Goal: Task Accomplishment & Management: Use online tool/utility

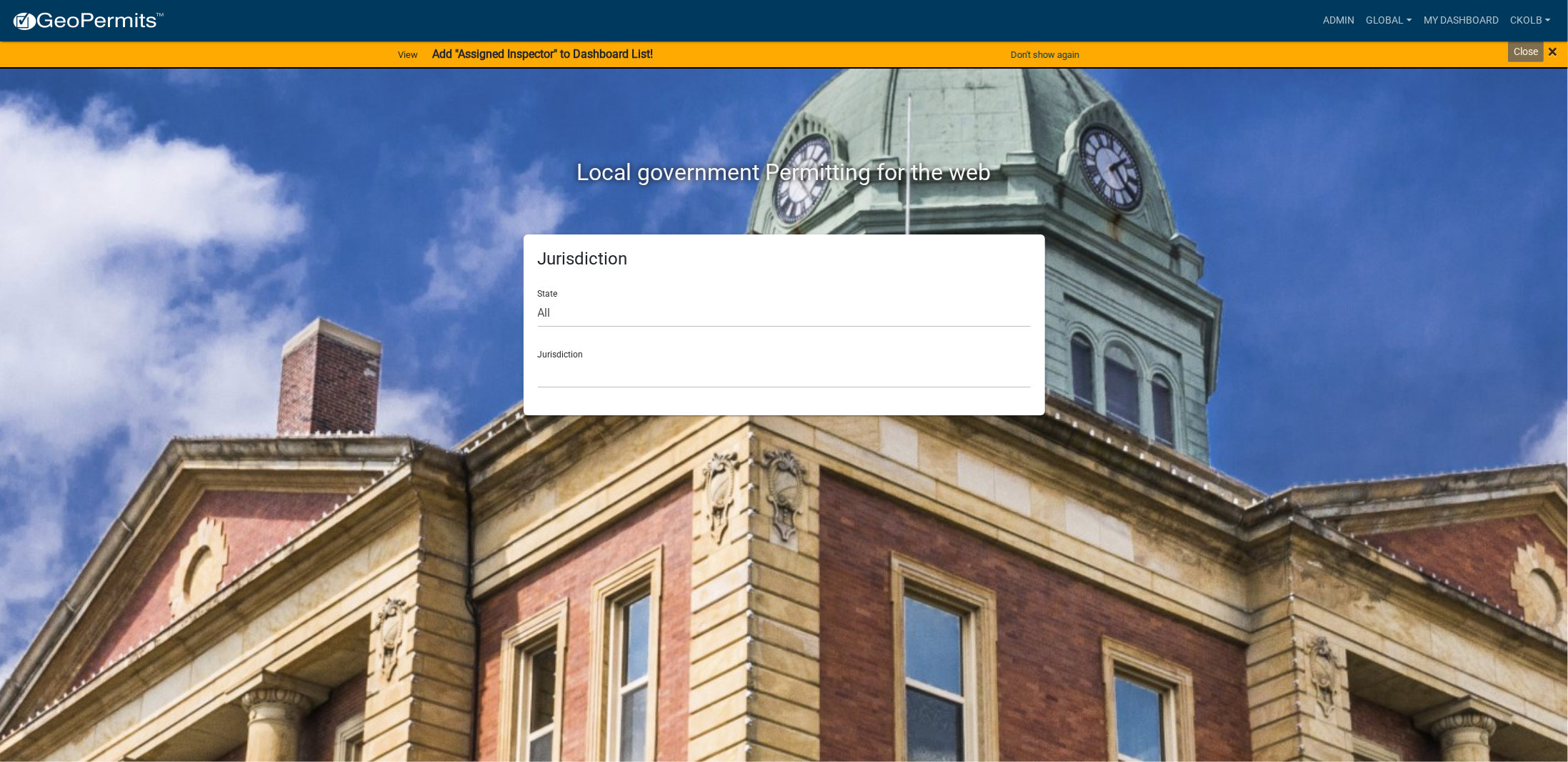
drag, startPoint x: 1555, startPoint y: 54, endPoint x: 1532, endPoint y: 54, distance: 23.0
click at [1555, 53] on span "×" at bounding box center [1553, 51] width 9 height 20
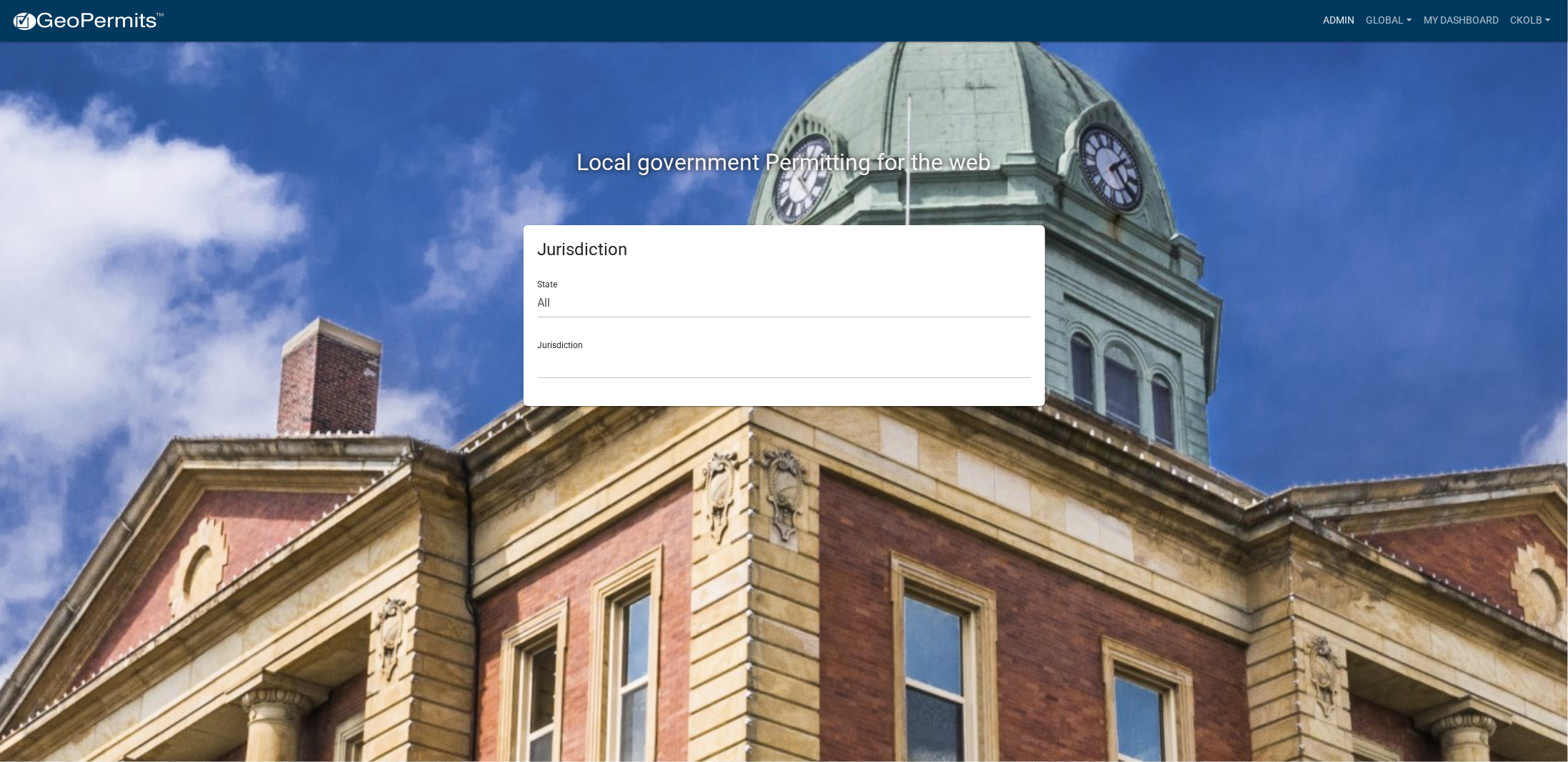
click at [1323, 22] on link "Admin" at bounding box center [1339, 21] width 43 height 27
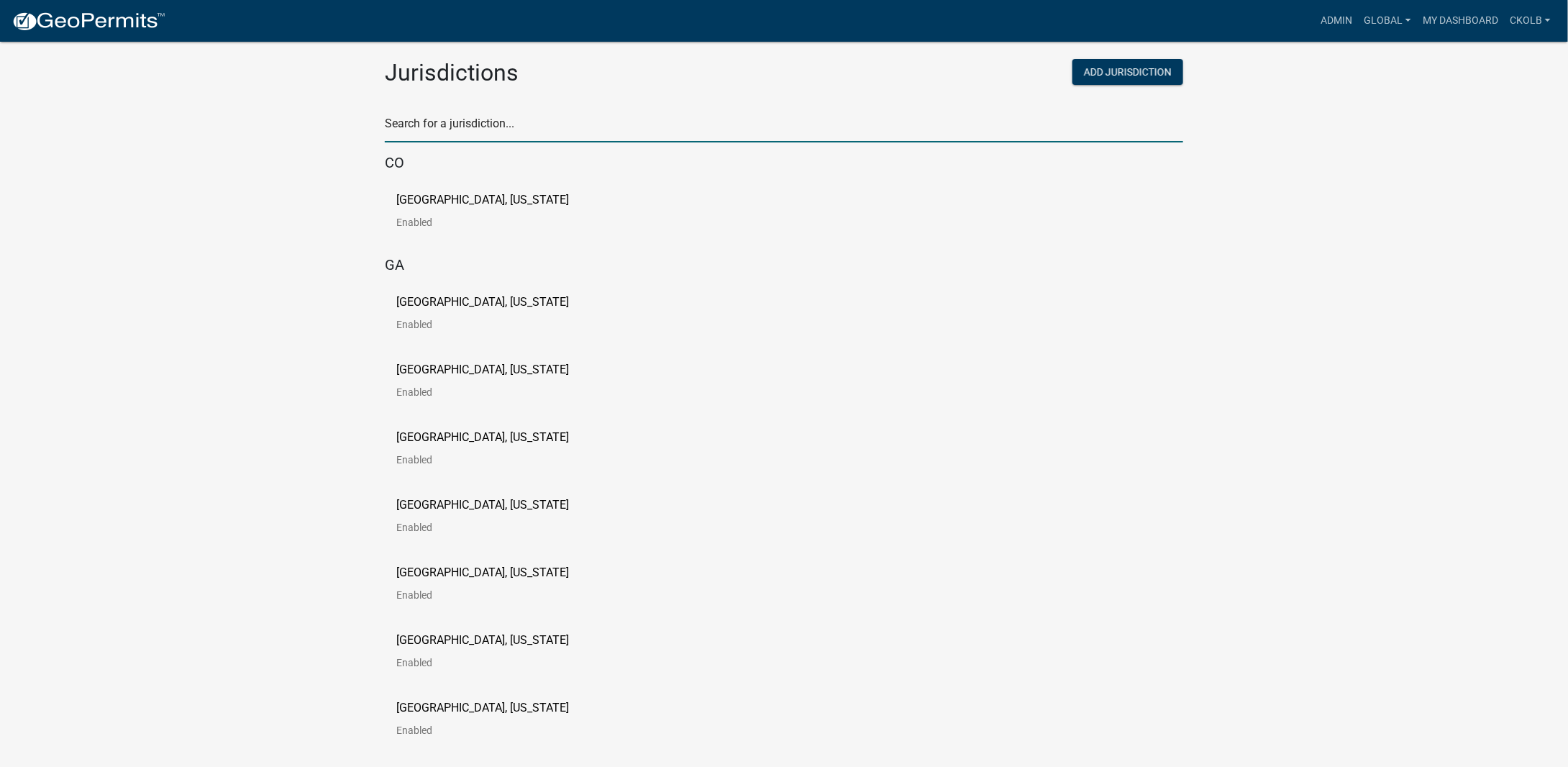
click at [432, 126] on input "text" at bounding box center [784, 128] width 798 height 30
type input "testing"
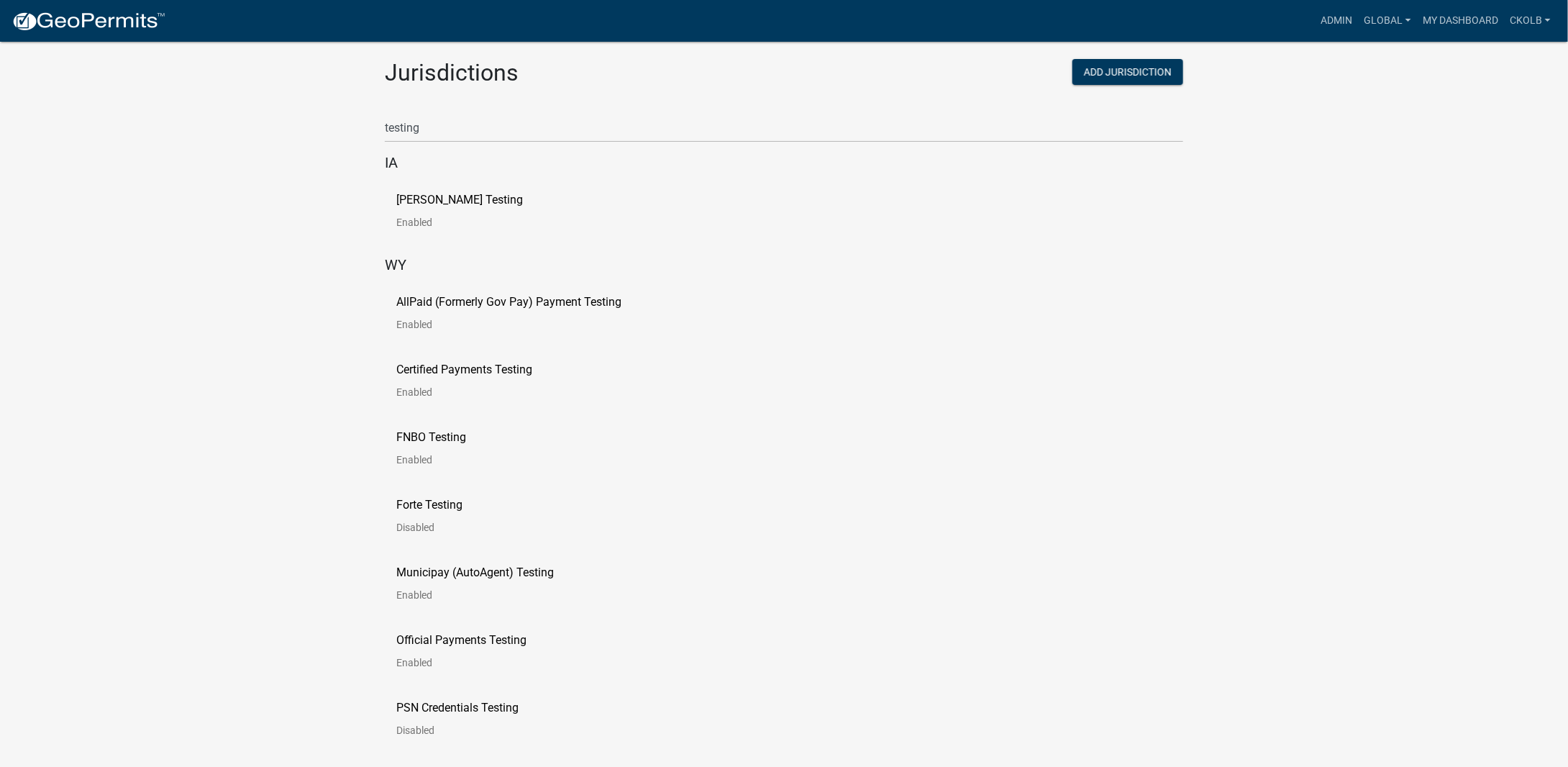
click at [430, 198] on p "[PERSON_NAME] Testing" at bounding box center [459, 200] width 127 height 12
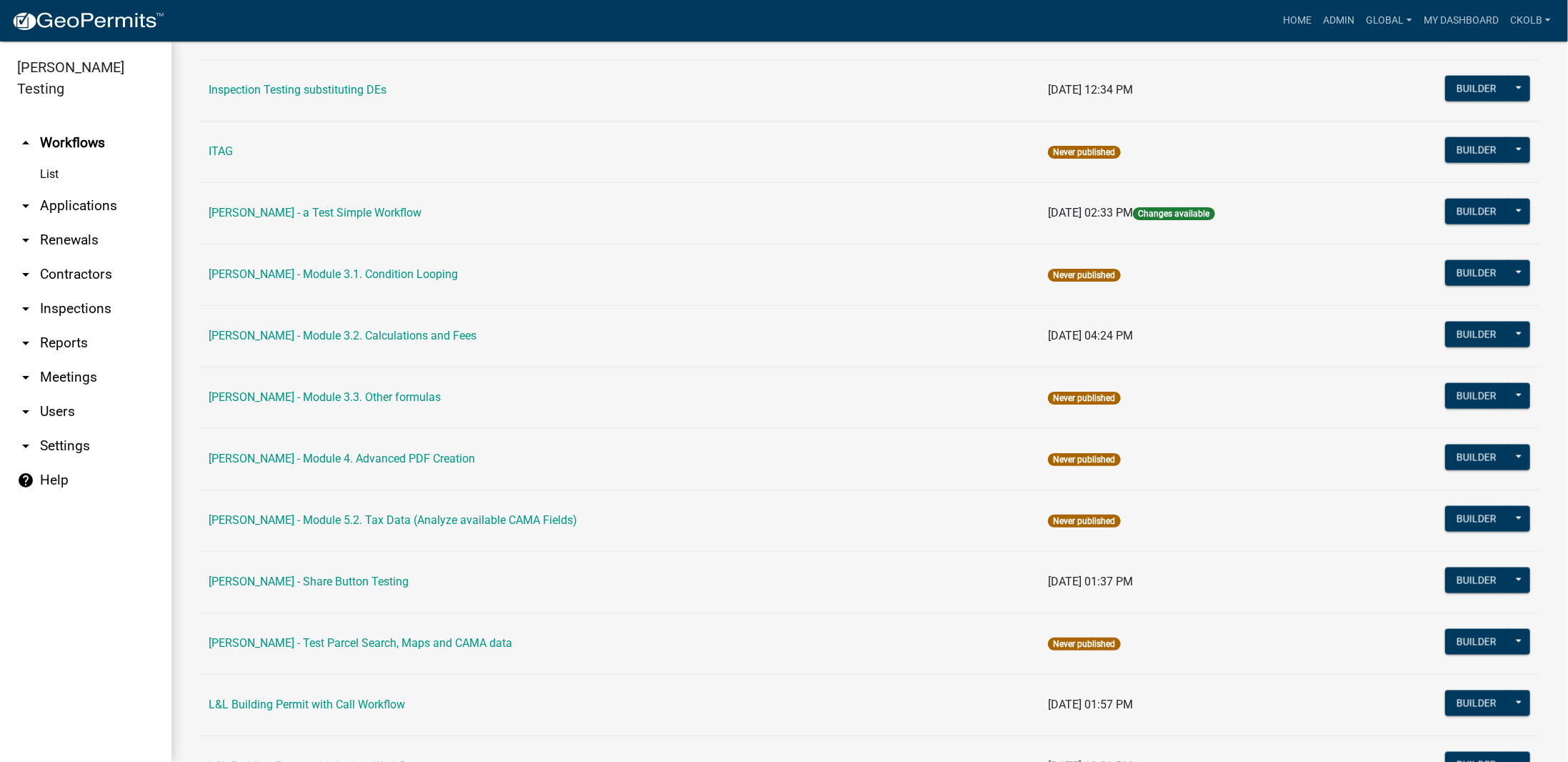
scroll to position [5074, 0]
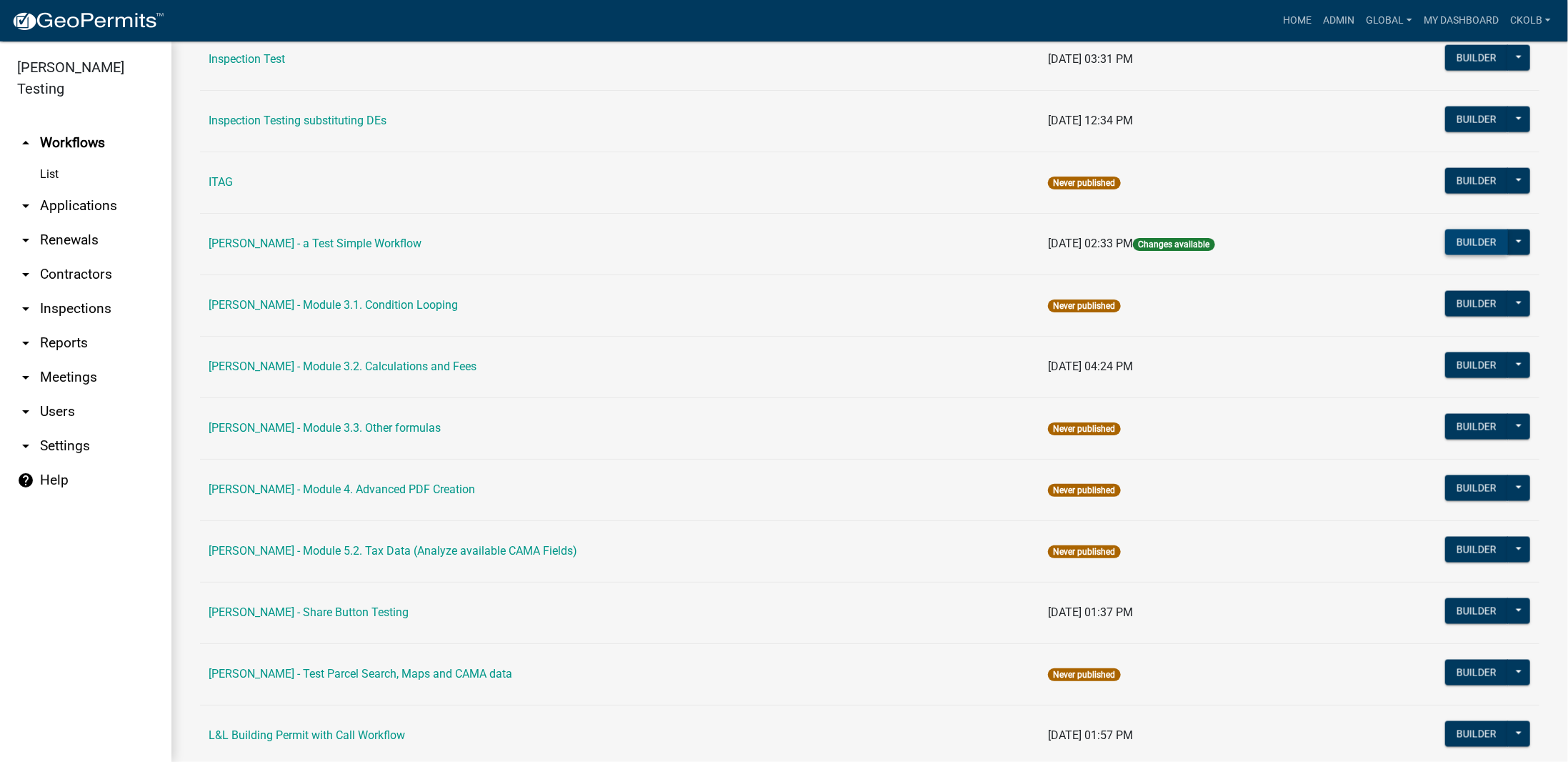
click at [1454, 229] on button "Builder" at bounding box center [1476, 242] width 63 height 26
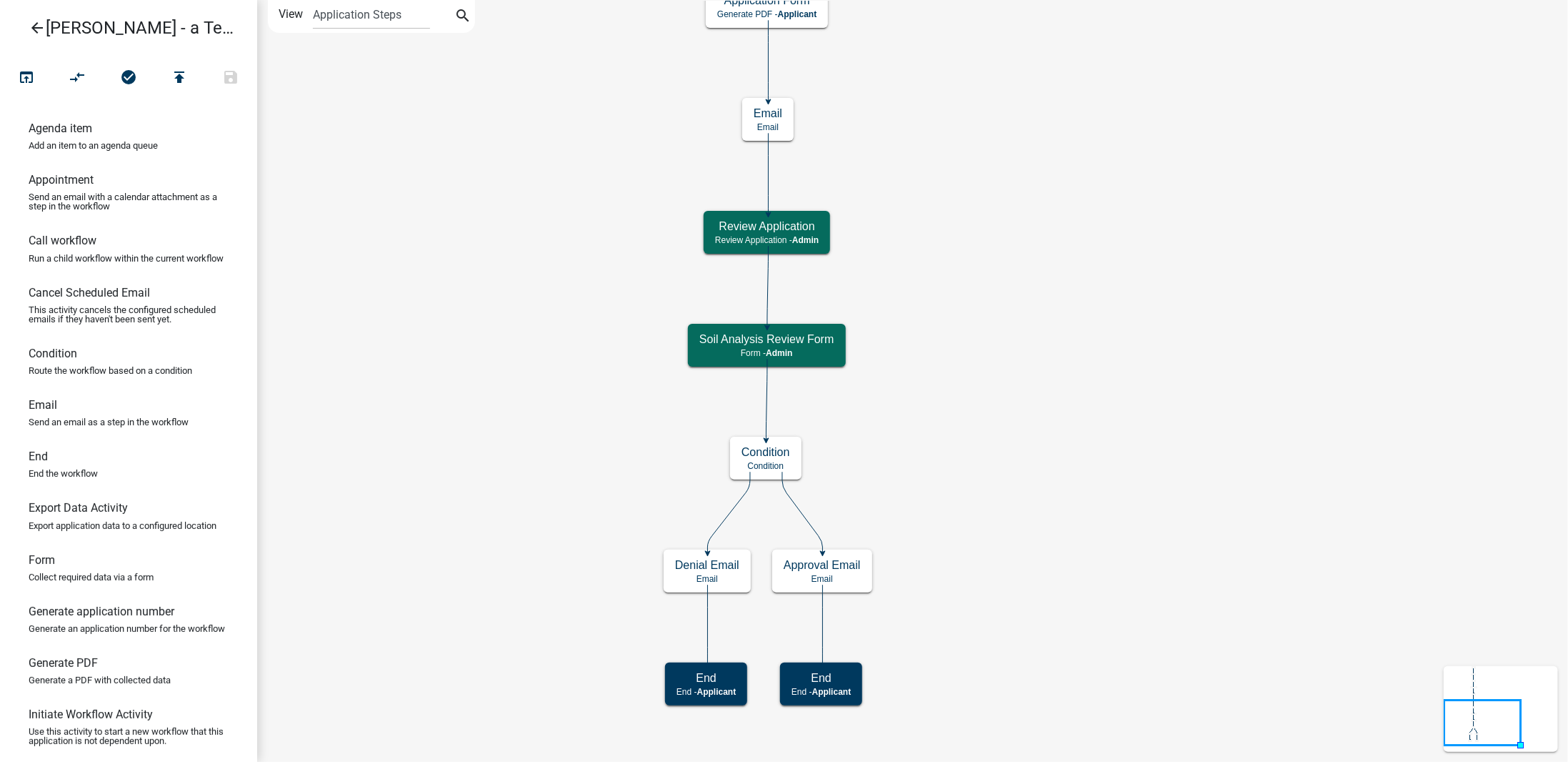
click at [37, 28] on icon "arrow_back" at bounding box center [37, 29] width 17 height 20
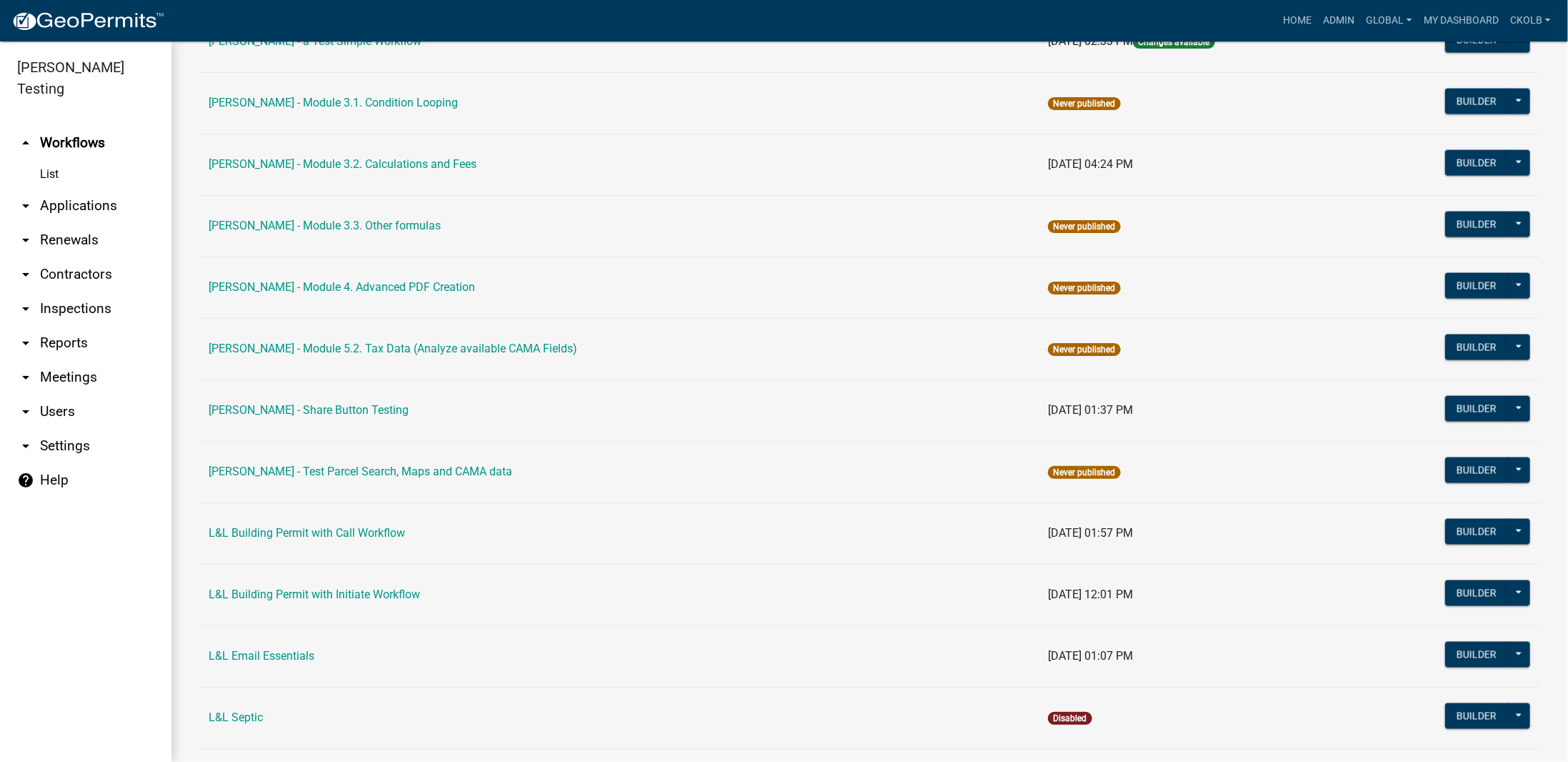
scroll to position [5146, 0]
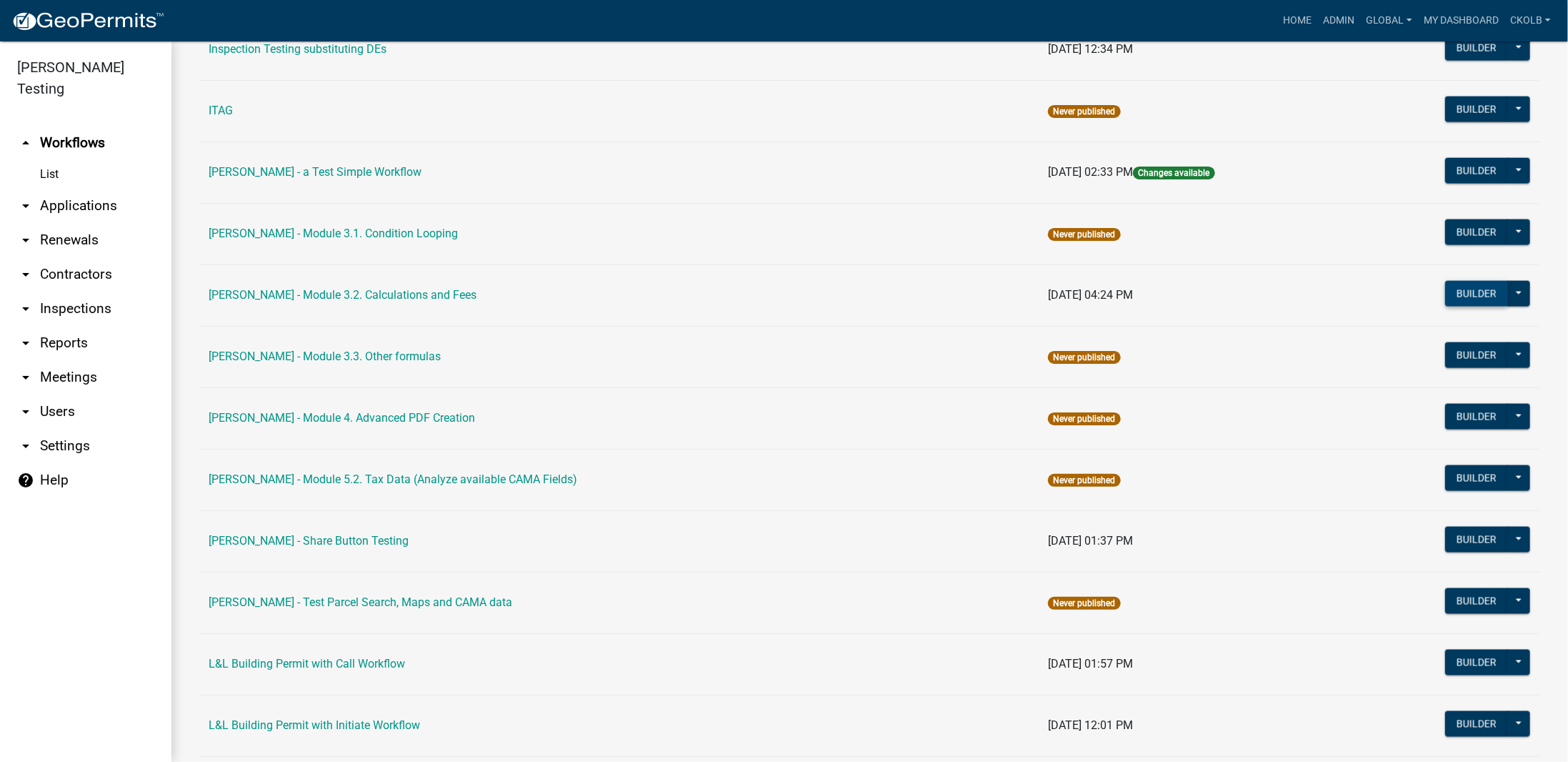
click at [1472, 281] on button "Builder" at bounding box center [1476, 294] width 63 height 26
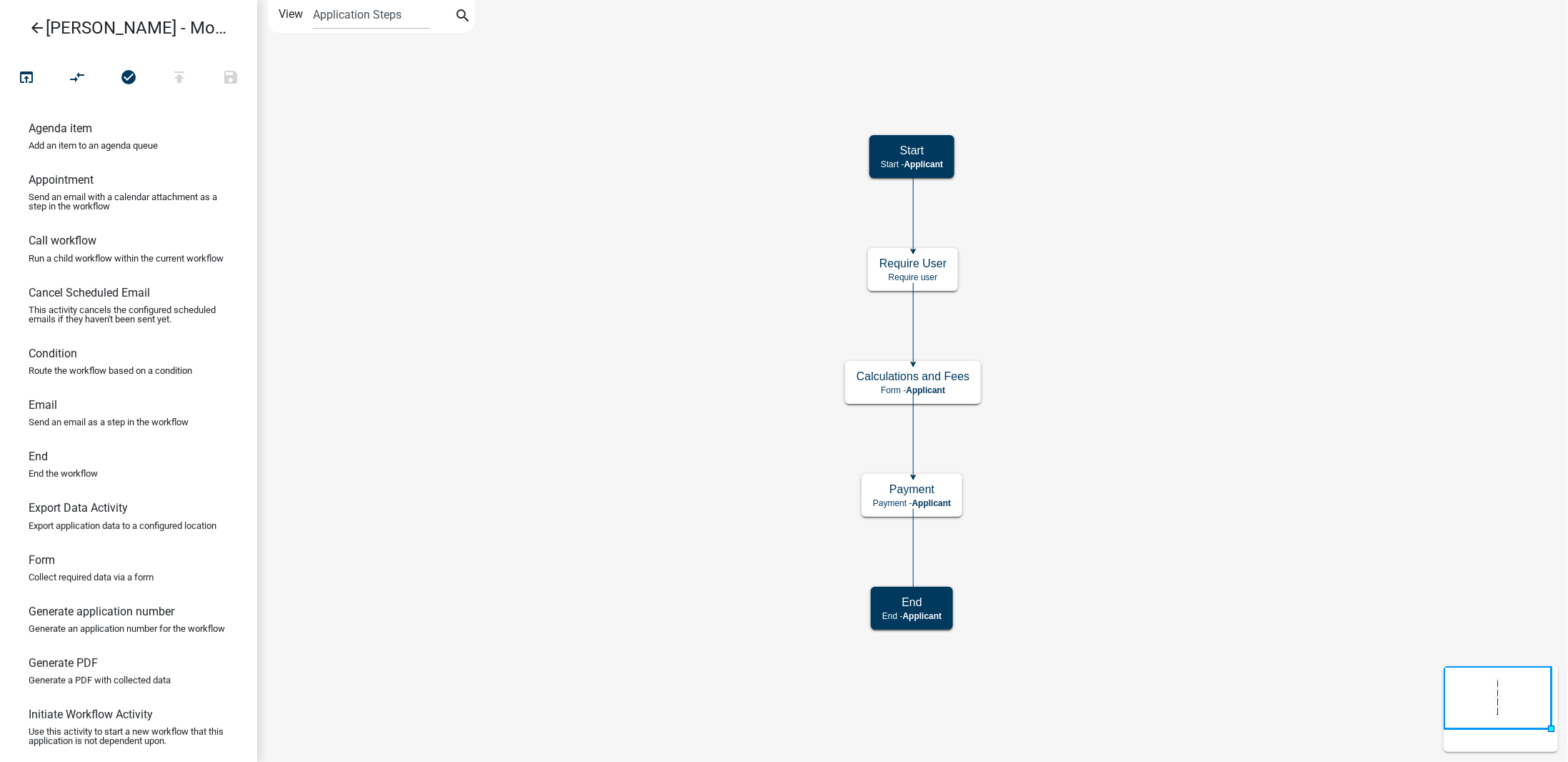
click at [37, 26] on icon "arrow_back" at bounding box center [37, 29] width 17 height 20
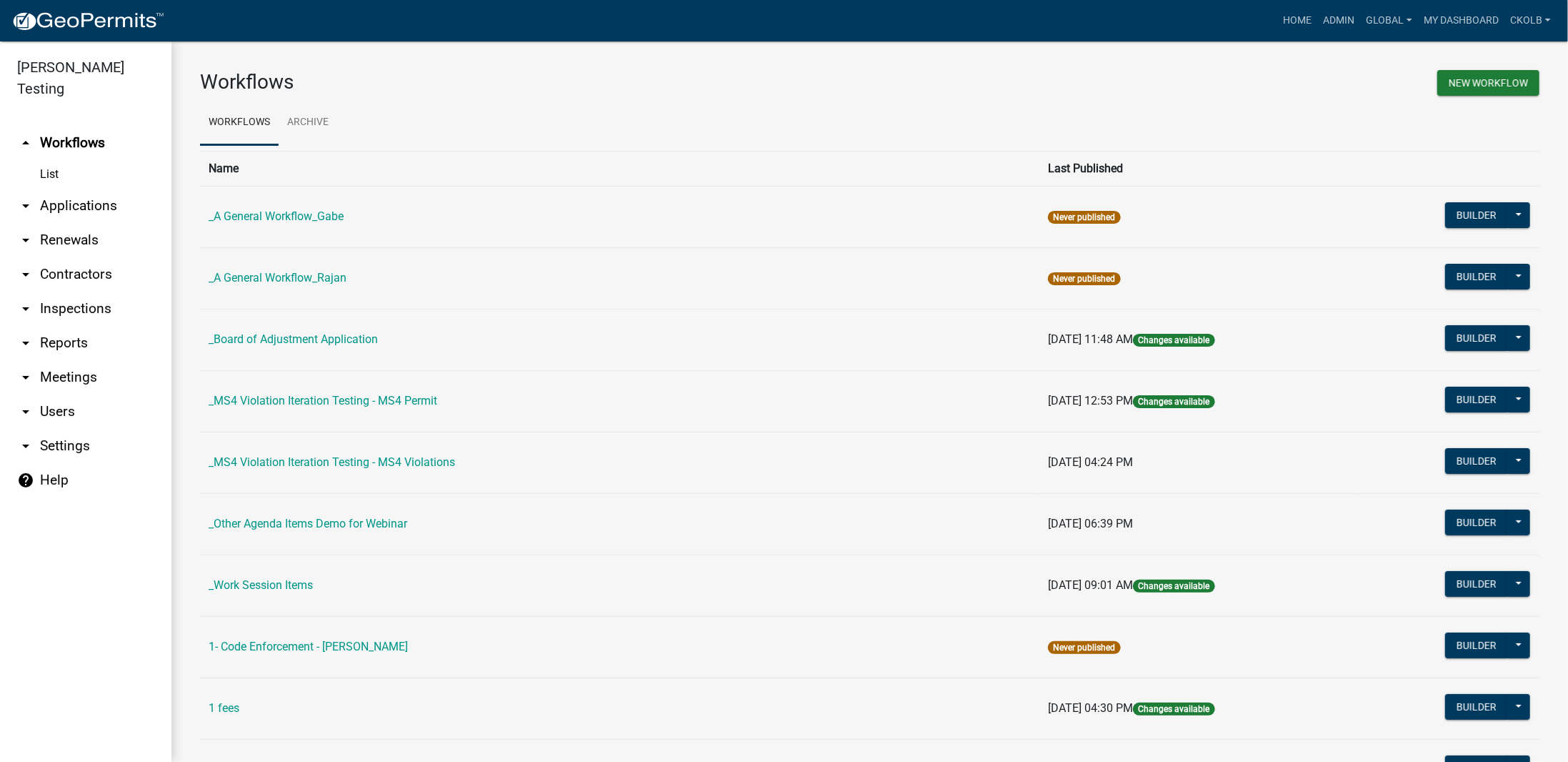
scroll to position [215, 0]
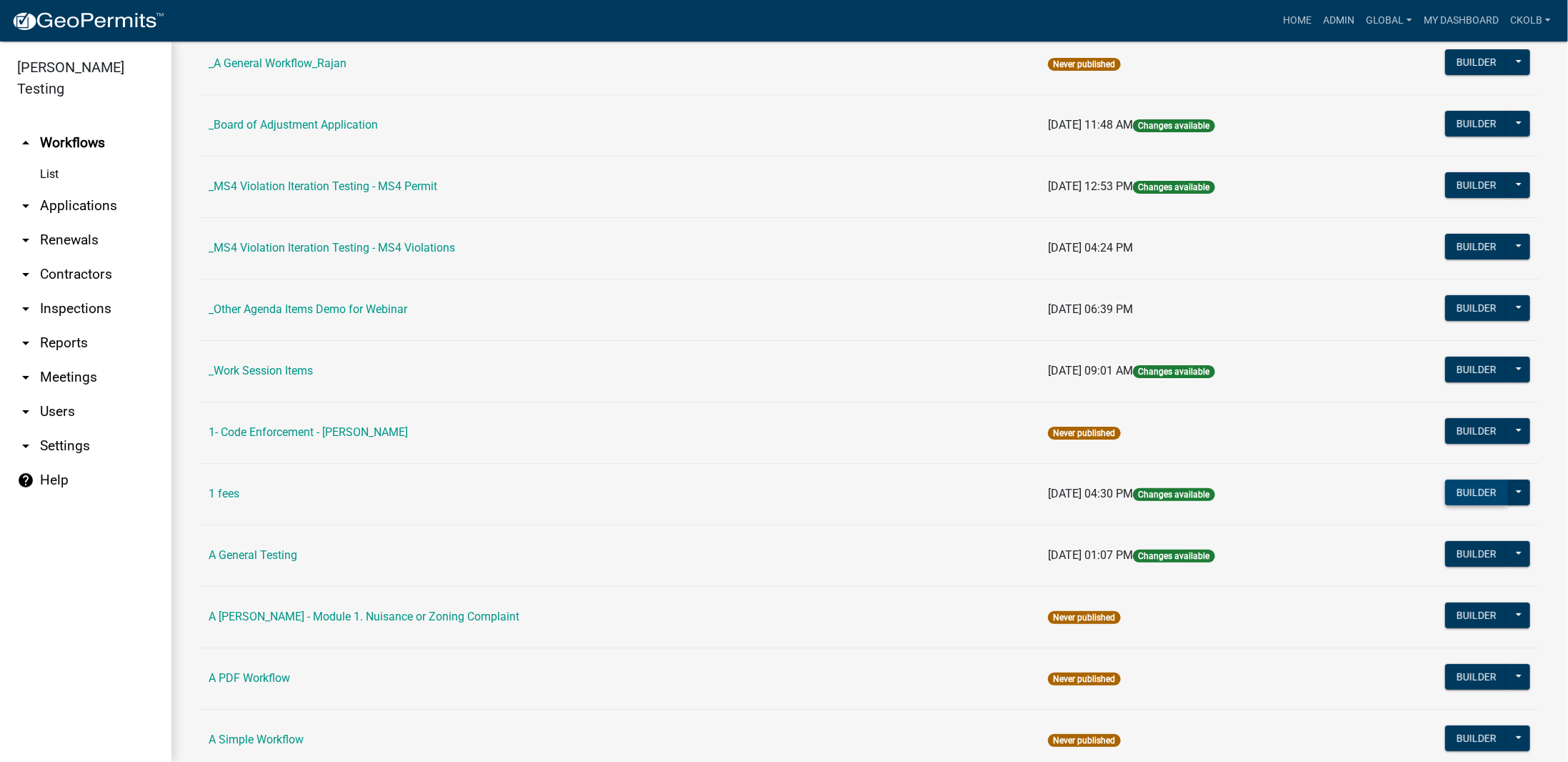
click at [1458, 492] on button "Builder" at bounding box center [1476, 492] width 63 height 26
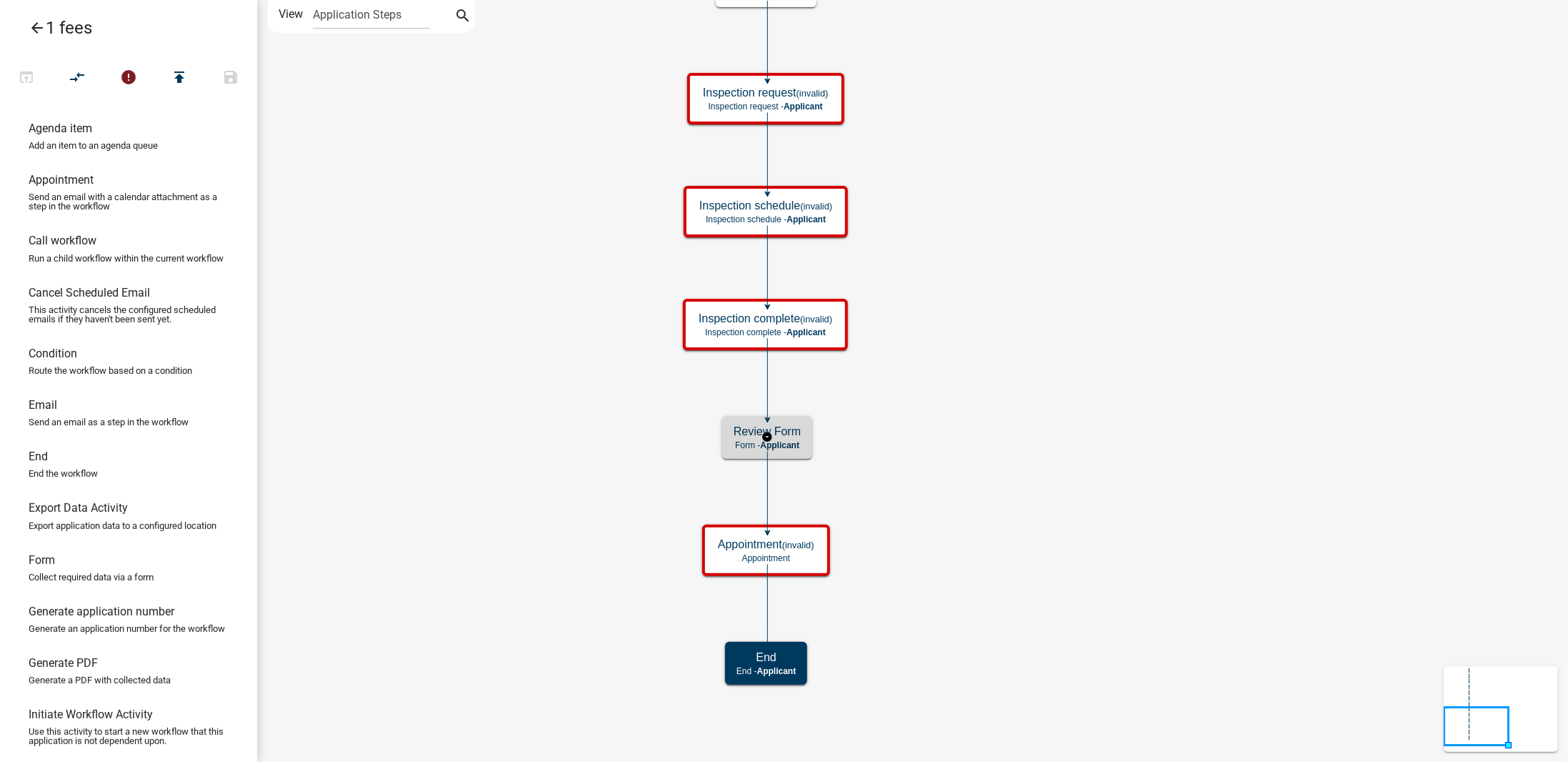
click at [792, 431] on h5 "Review Form" at bounding box center [767, 430] width 67 height 13
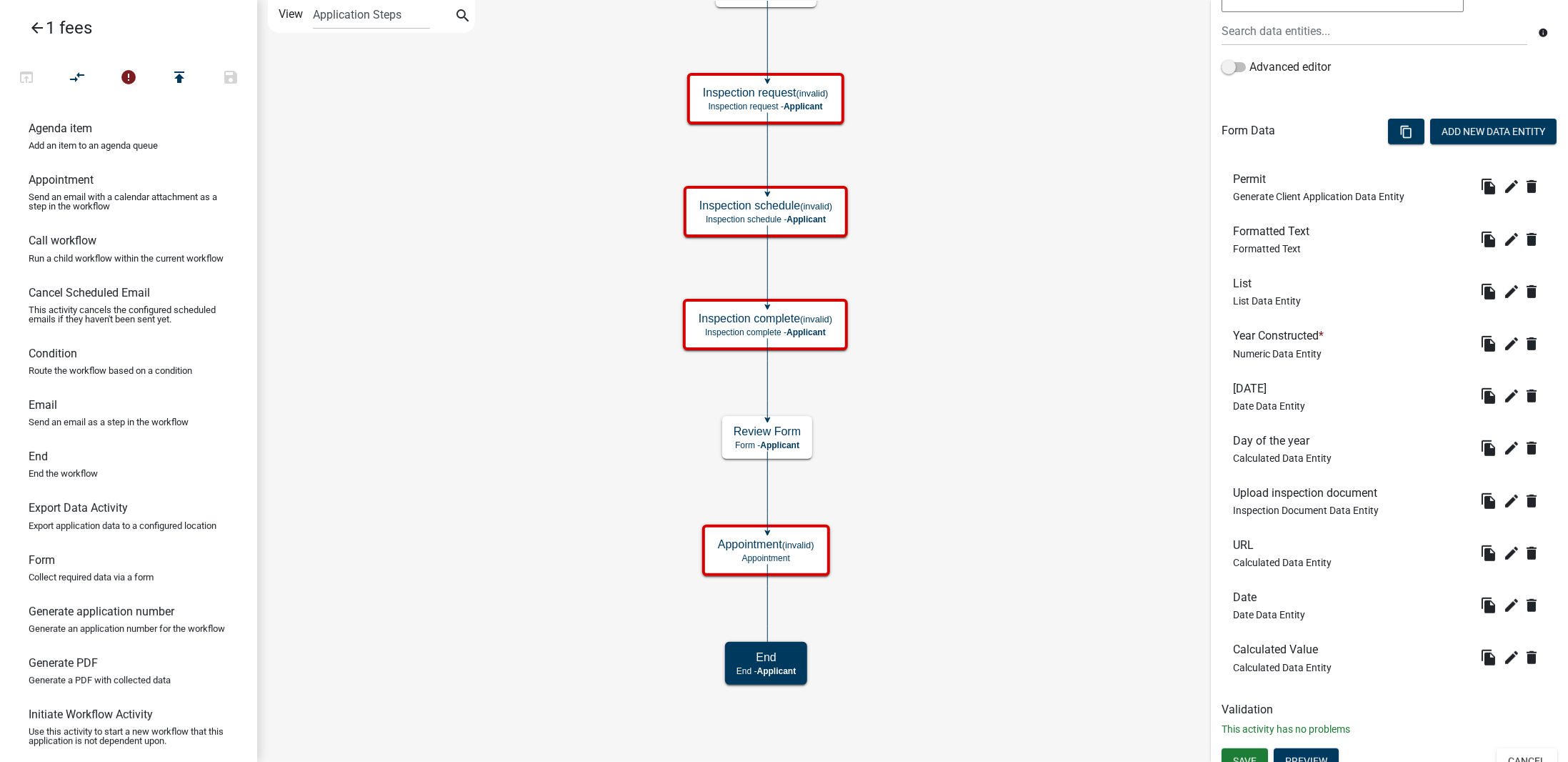
scroll to position [330, 0]
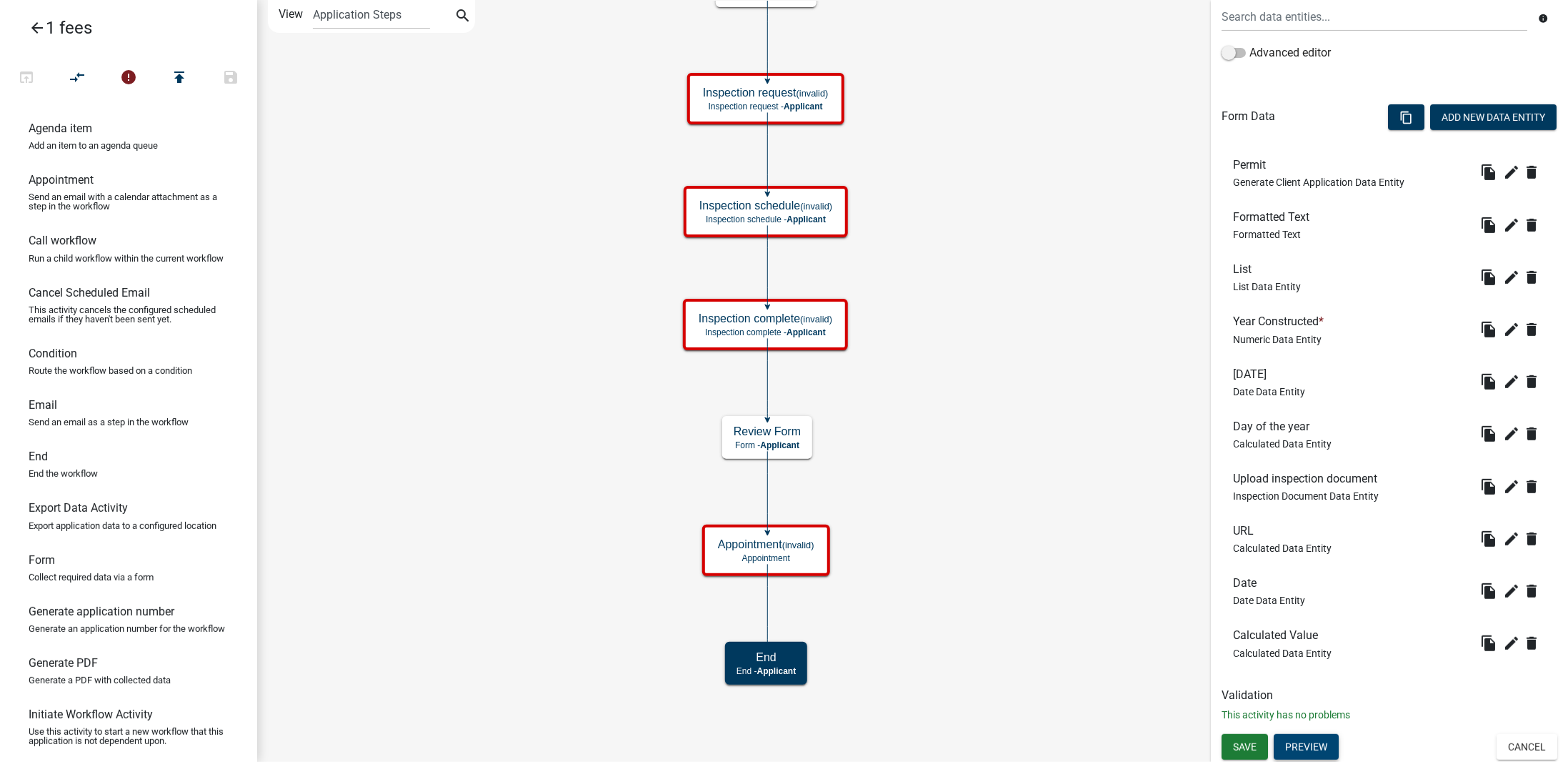
click at [1311, 741] on button "Preview" at bounding box center [1306, 747] width 65 height 26
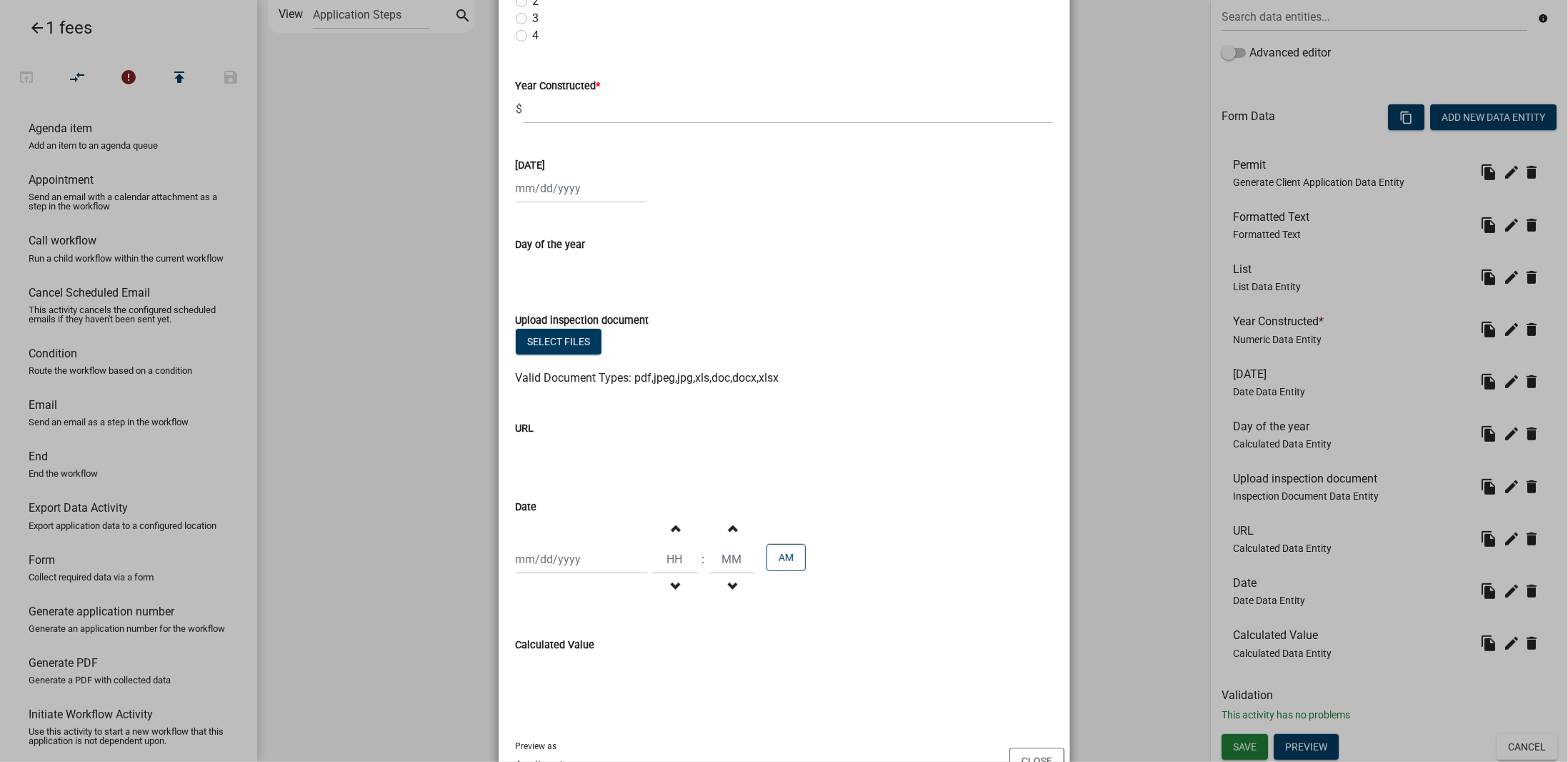
scroll to position [323, 0]
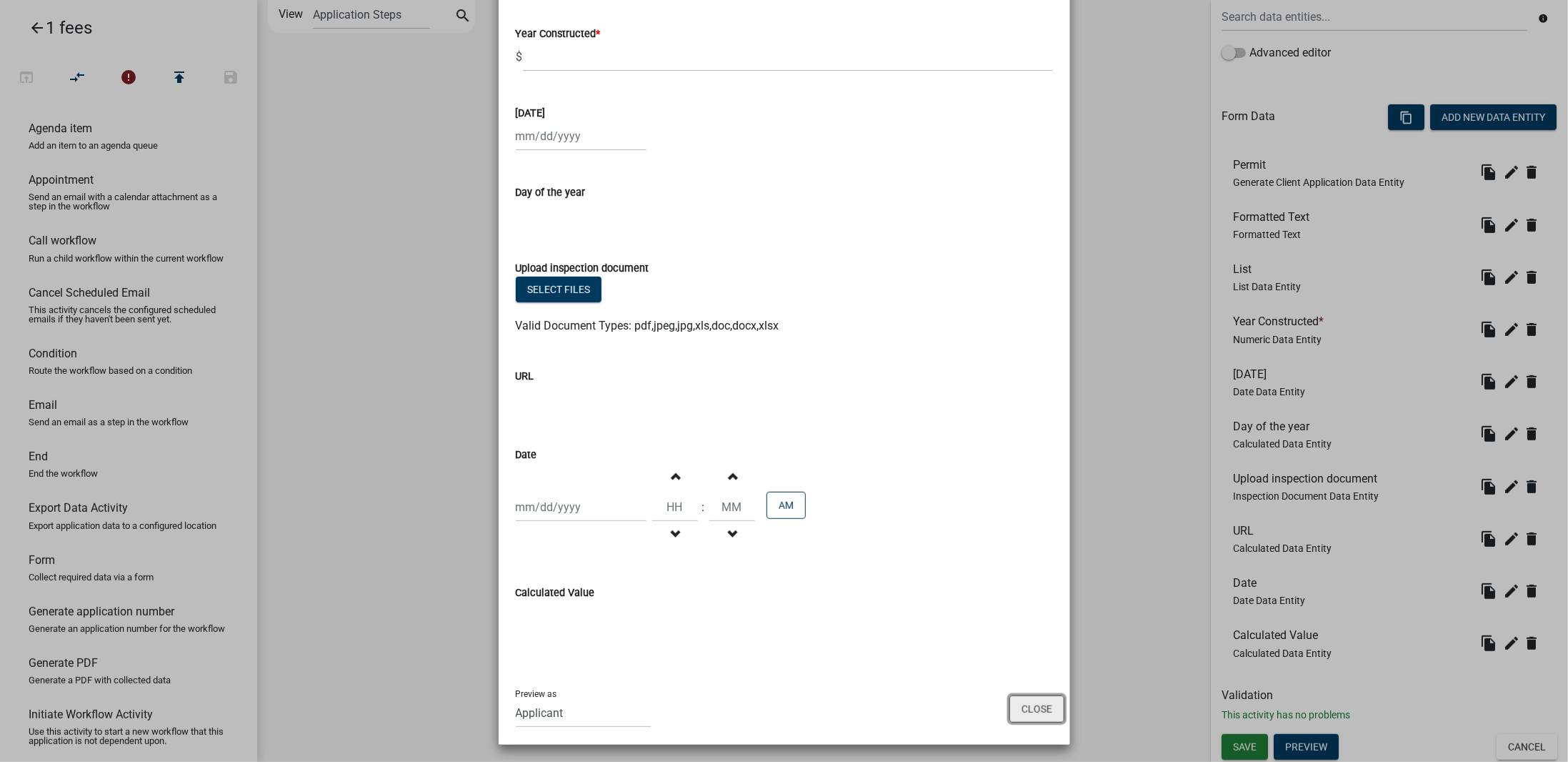
click at [1028, 711] on button "Close" at bounding box center [1036, 709] width 55 height 27
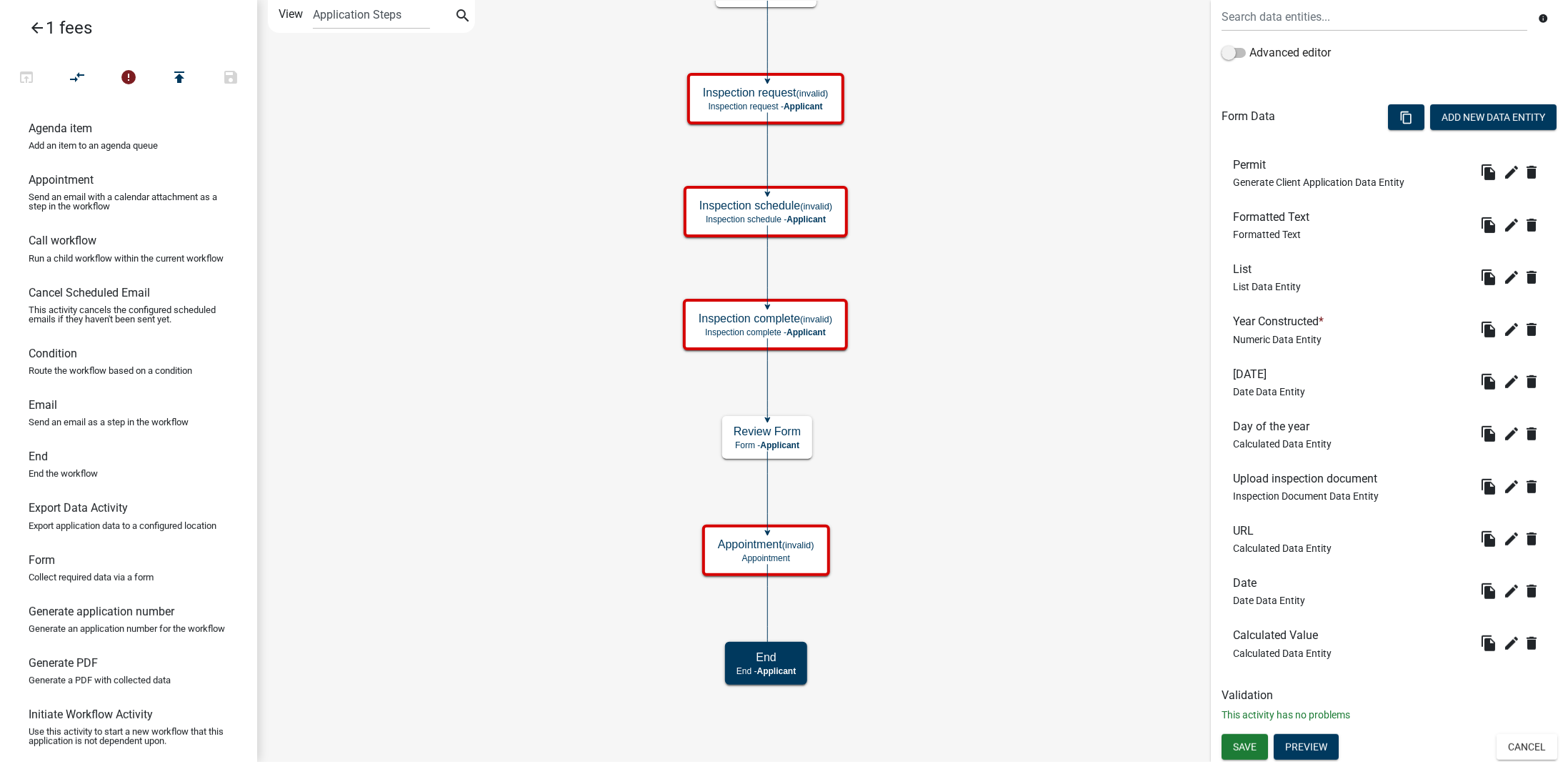
click at [33, 29] on icon "arrow_back" at bounding box center [37, 29] width 17 height 20
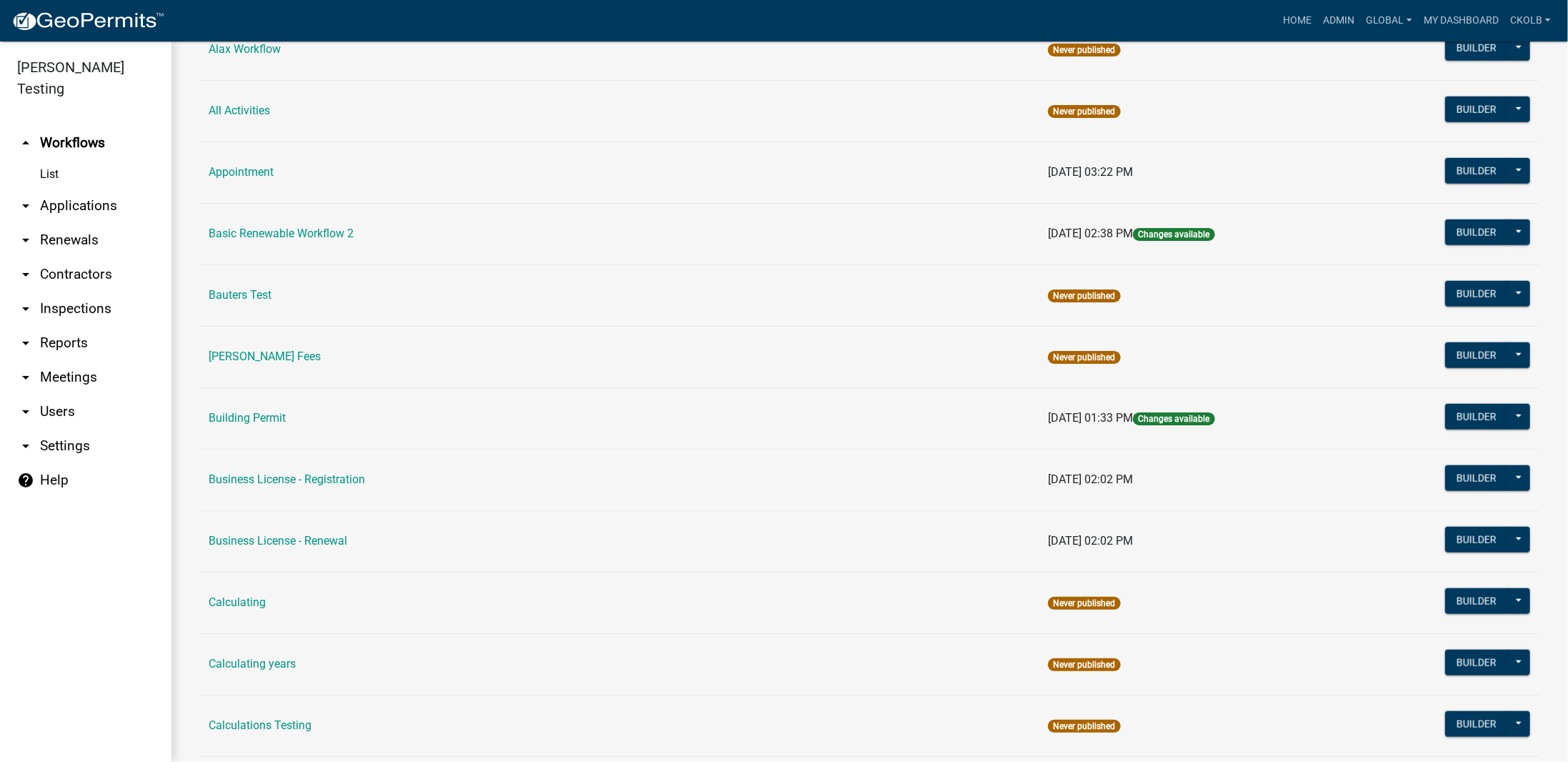
scroll to position [857, 0]
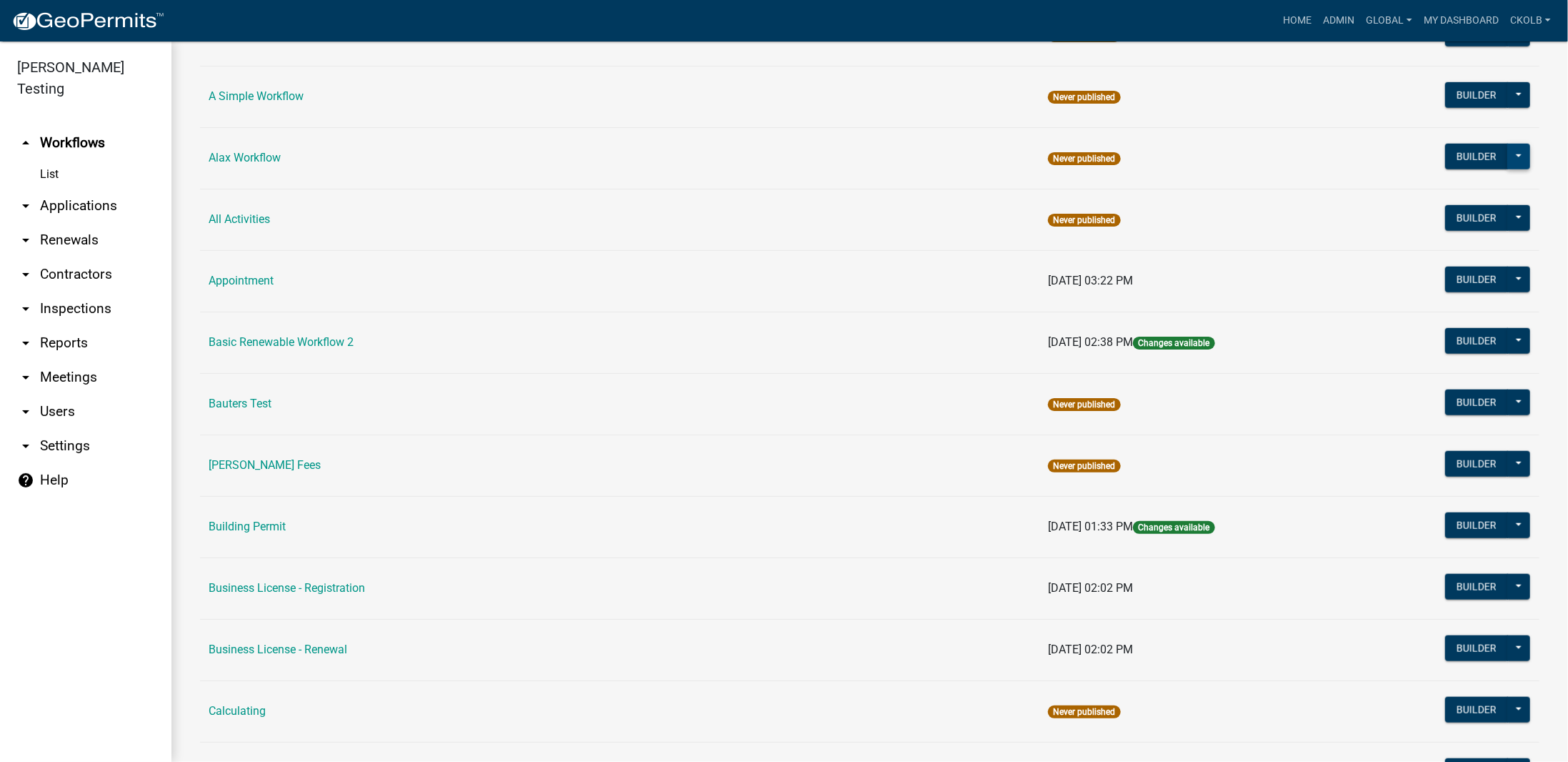
click at [1510, 155] on button at bounding box center [1518, 156] width 22 height 26
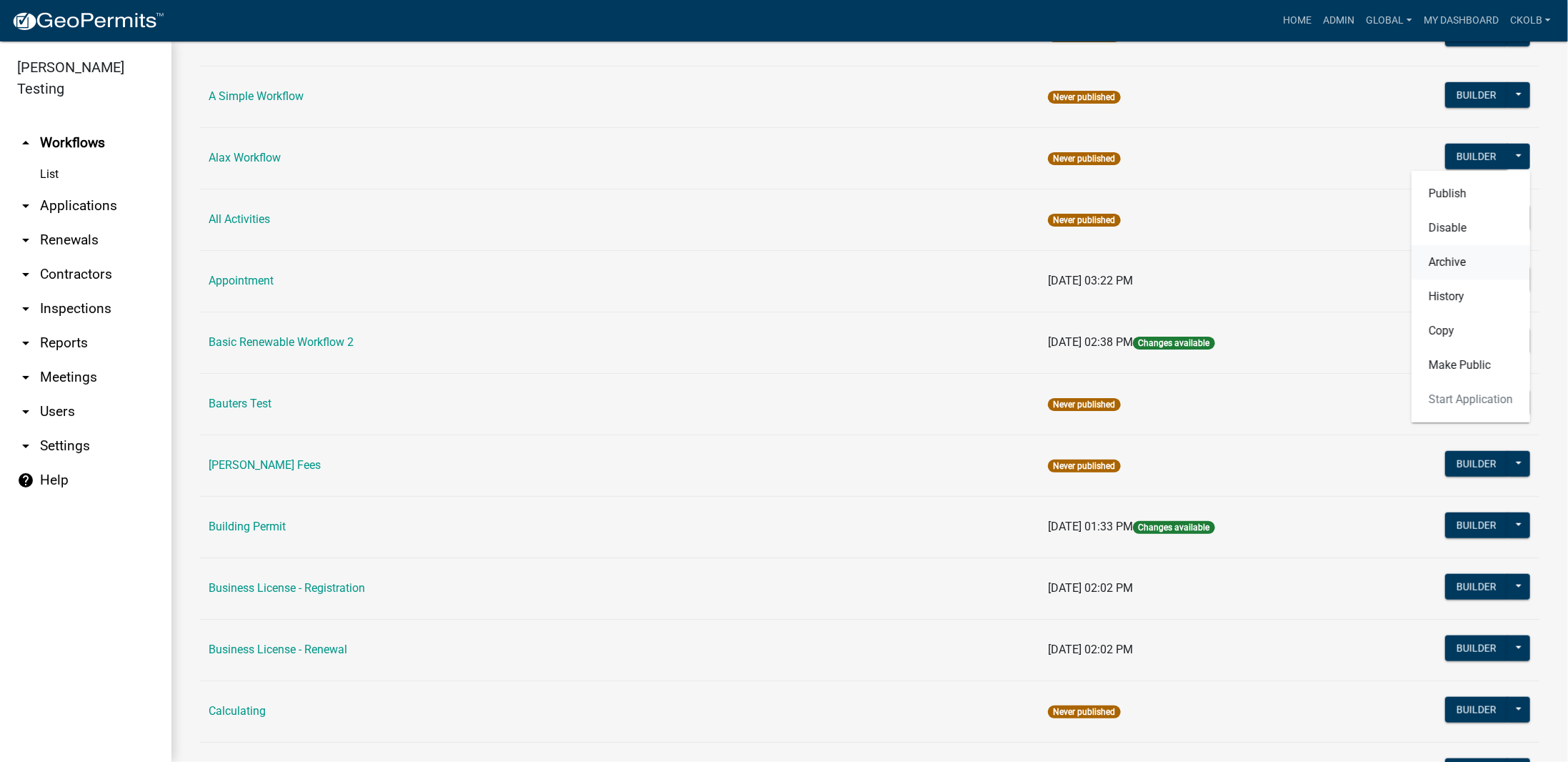
click at [1446, 263] on button "Archive" at bounding box center [1471, 262] width 119 height 34
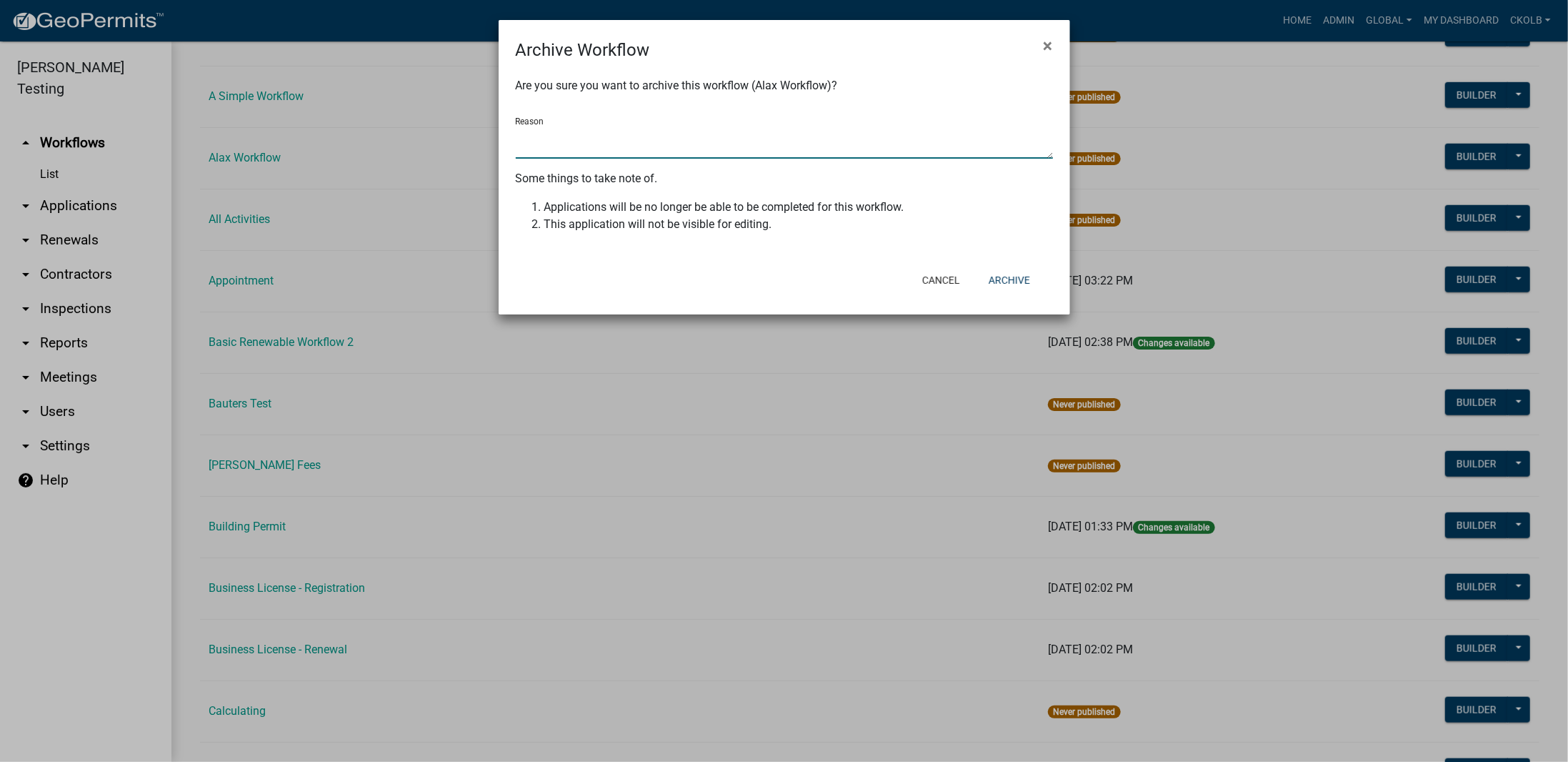
click at [613, 148] on textarea "Reason" at bounding box center [784, 142] width 537 height 33
click at [1010, 273] on button "Archive" at bounding box center [1009, 279] width 65 height 26
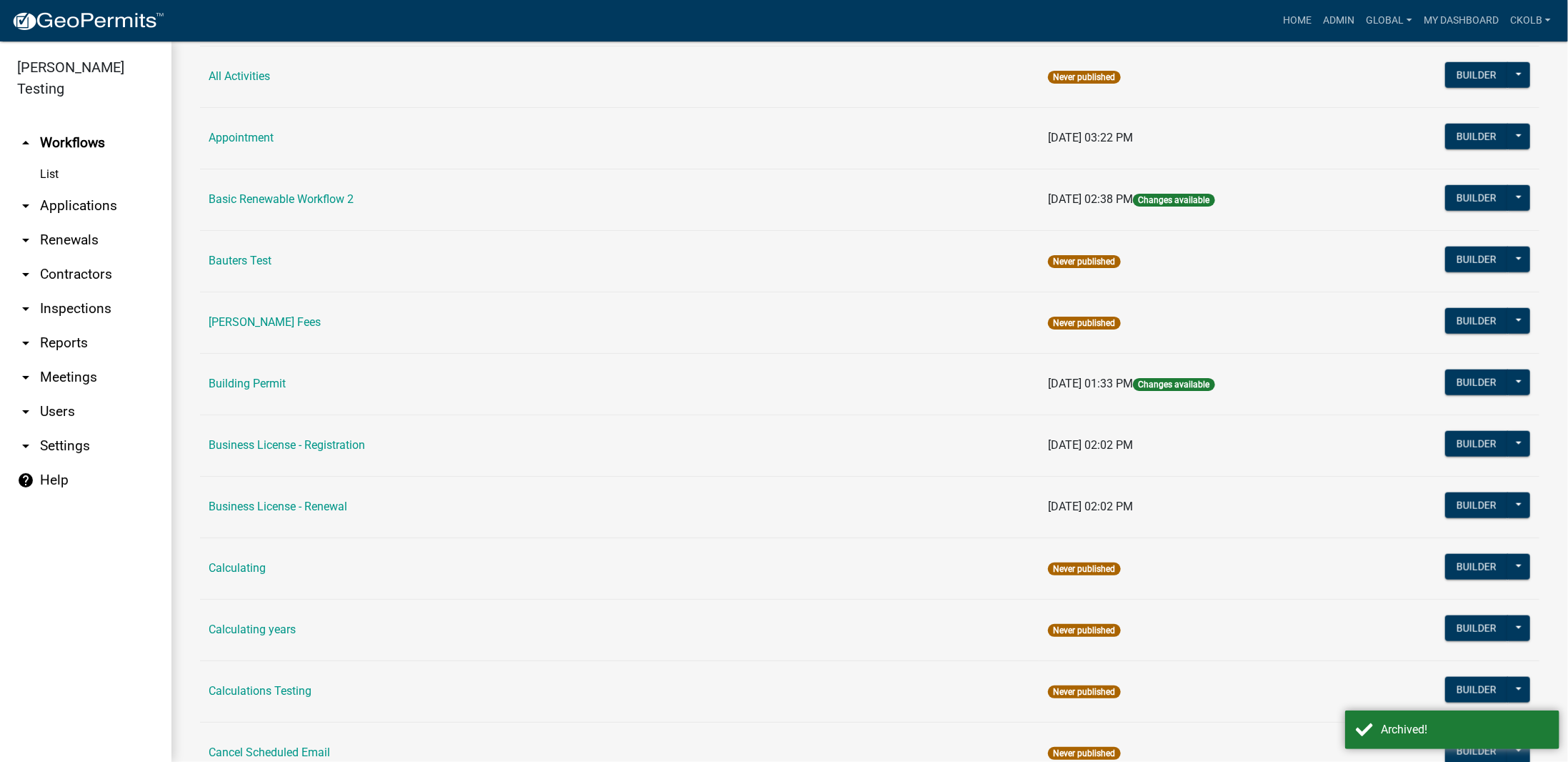
scroll to position [1072, 0]
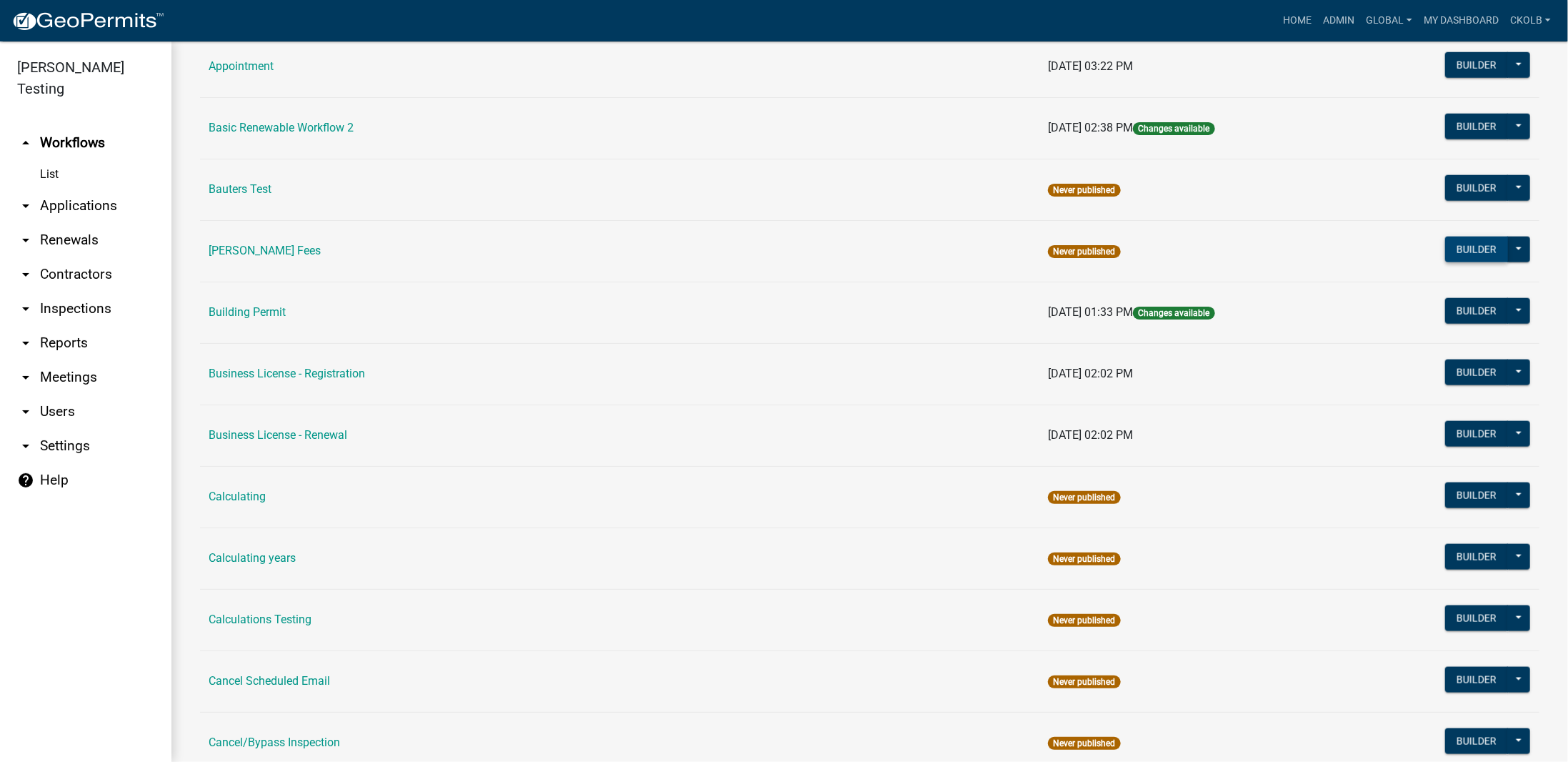
click at [1463, 244] on button "Builder" at bounding box center [1476, 249] width 63 height 26
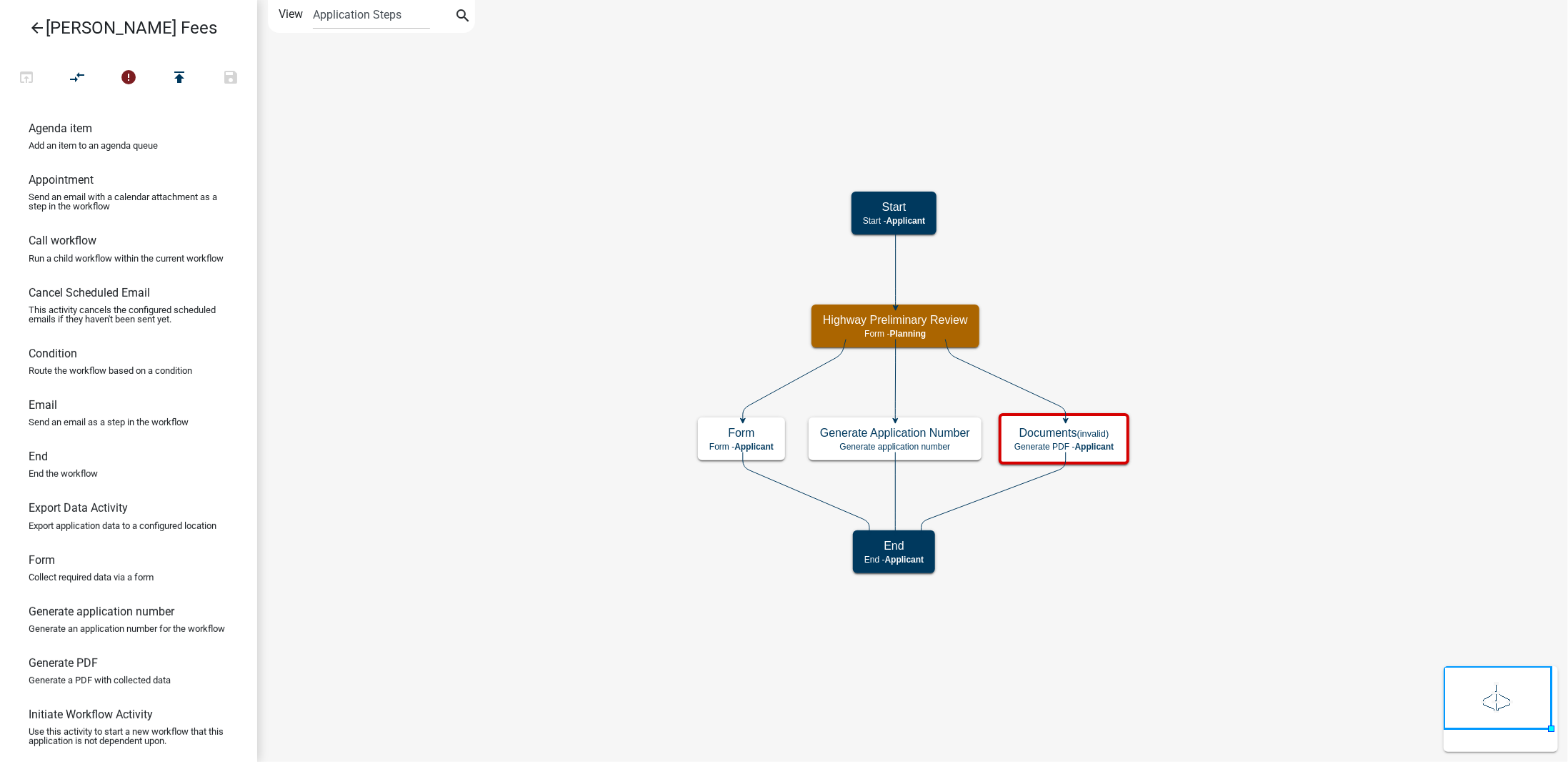
click at [37, 29] on icon "arrow_back" at bounding box center [37, 29] width 17 height 20
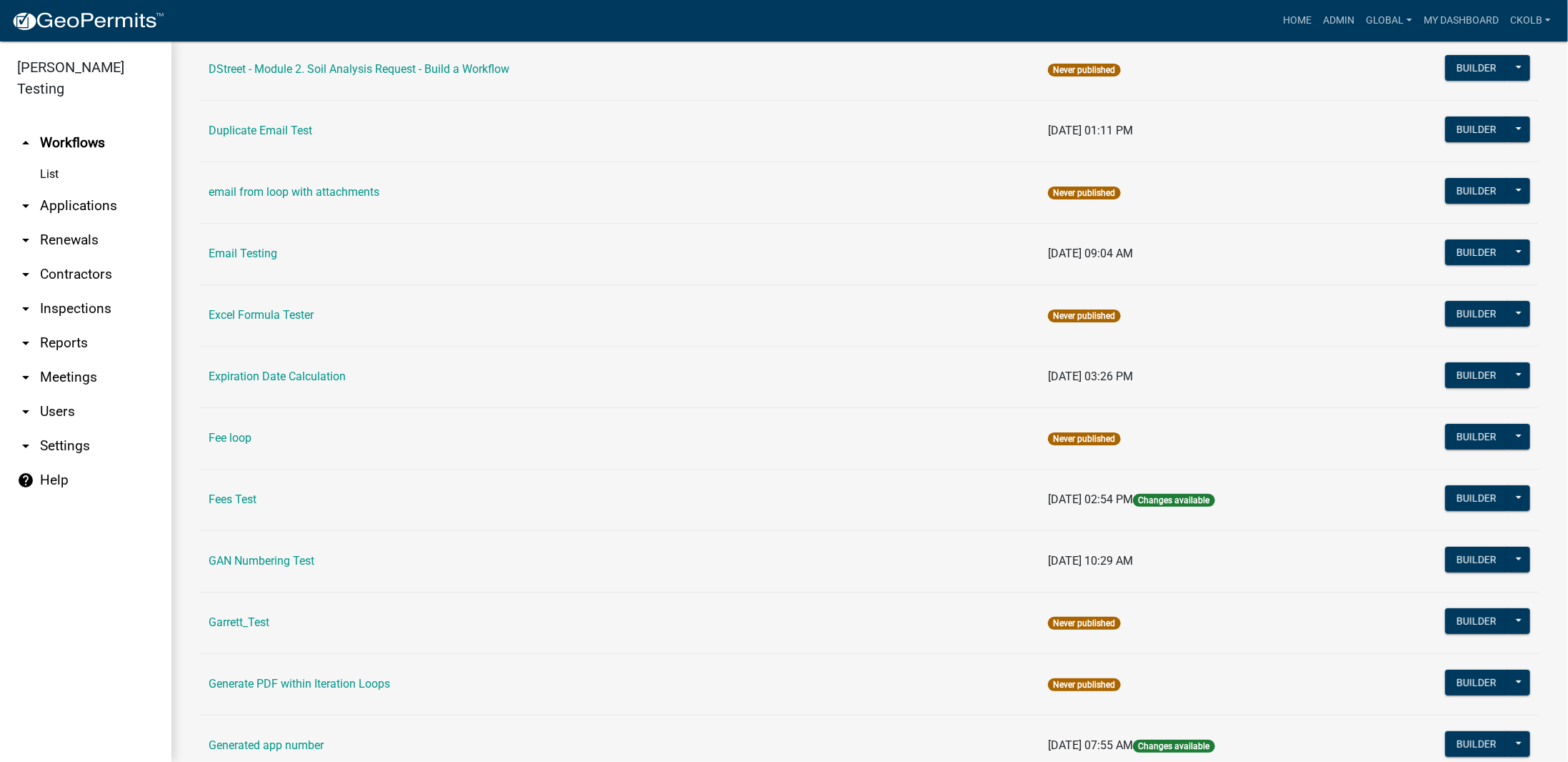
scroll to position [4002, 0]
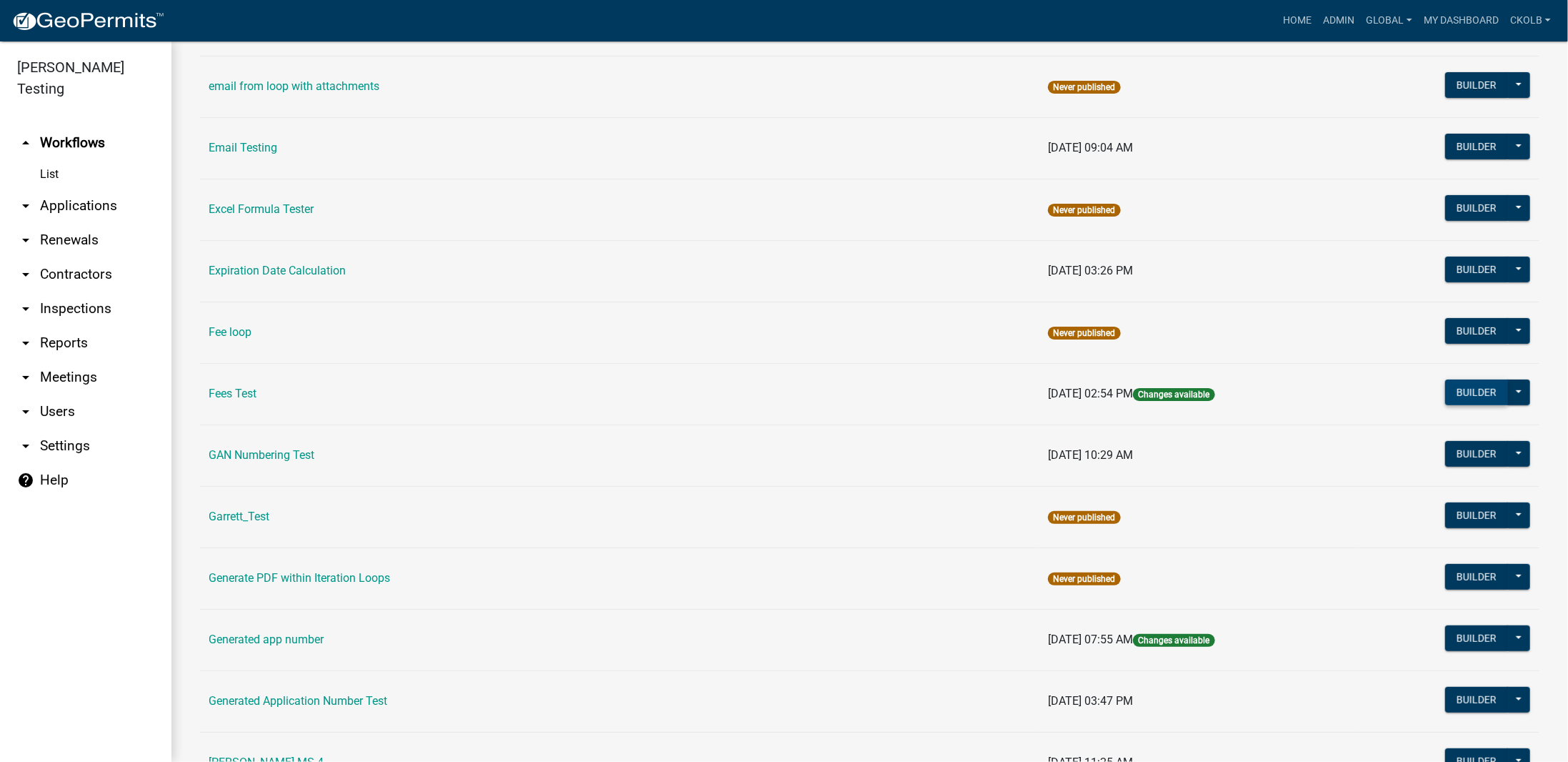
click at [1454, 379] on button "Builder" at bounding box center [1476, 392] width 63 height 26
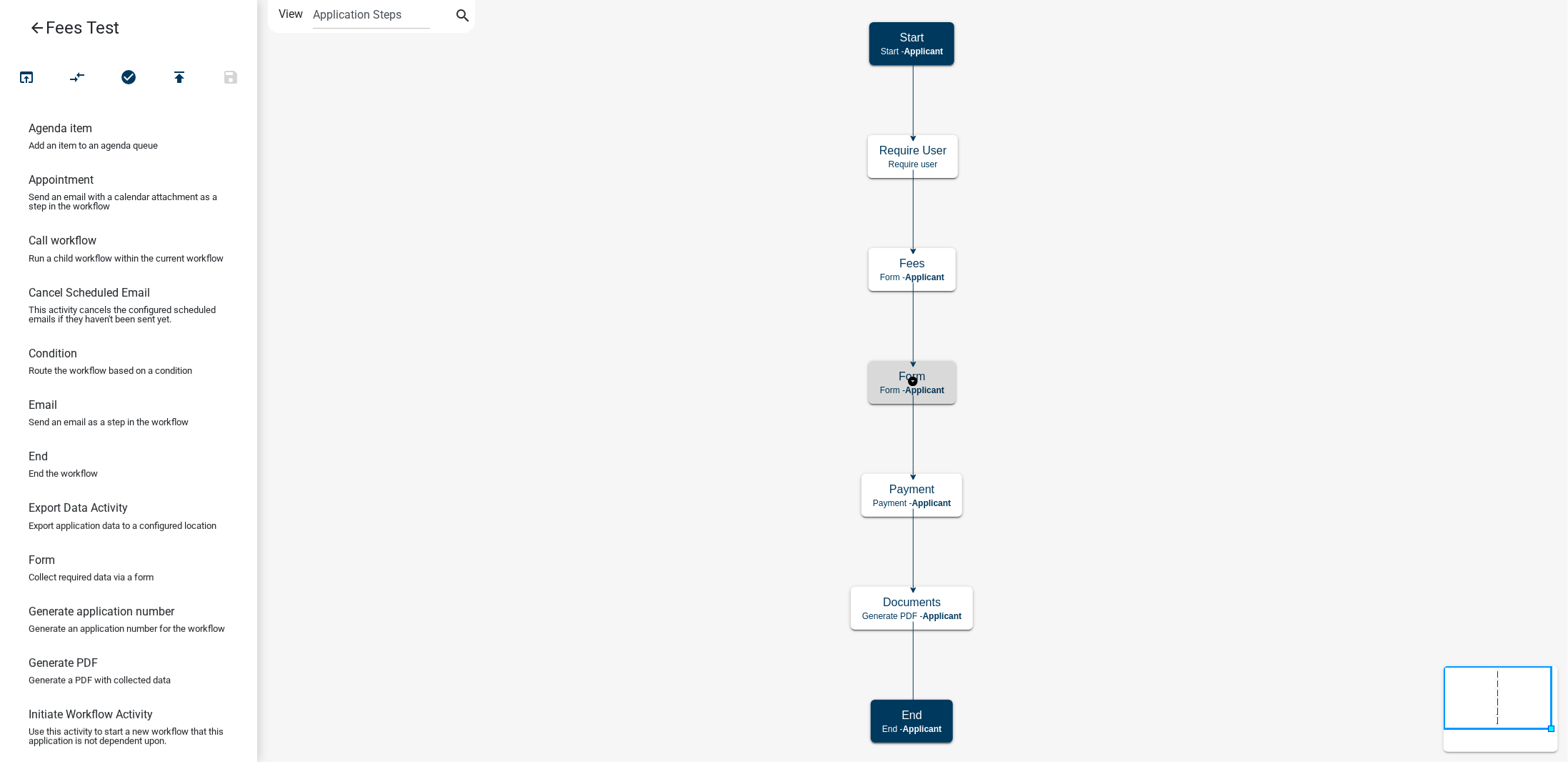
click at [932, 381] on h5 "Form" at bounding box center [912, 376] width 65 height 13
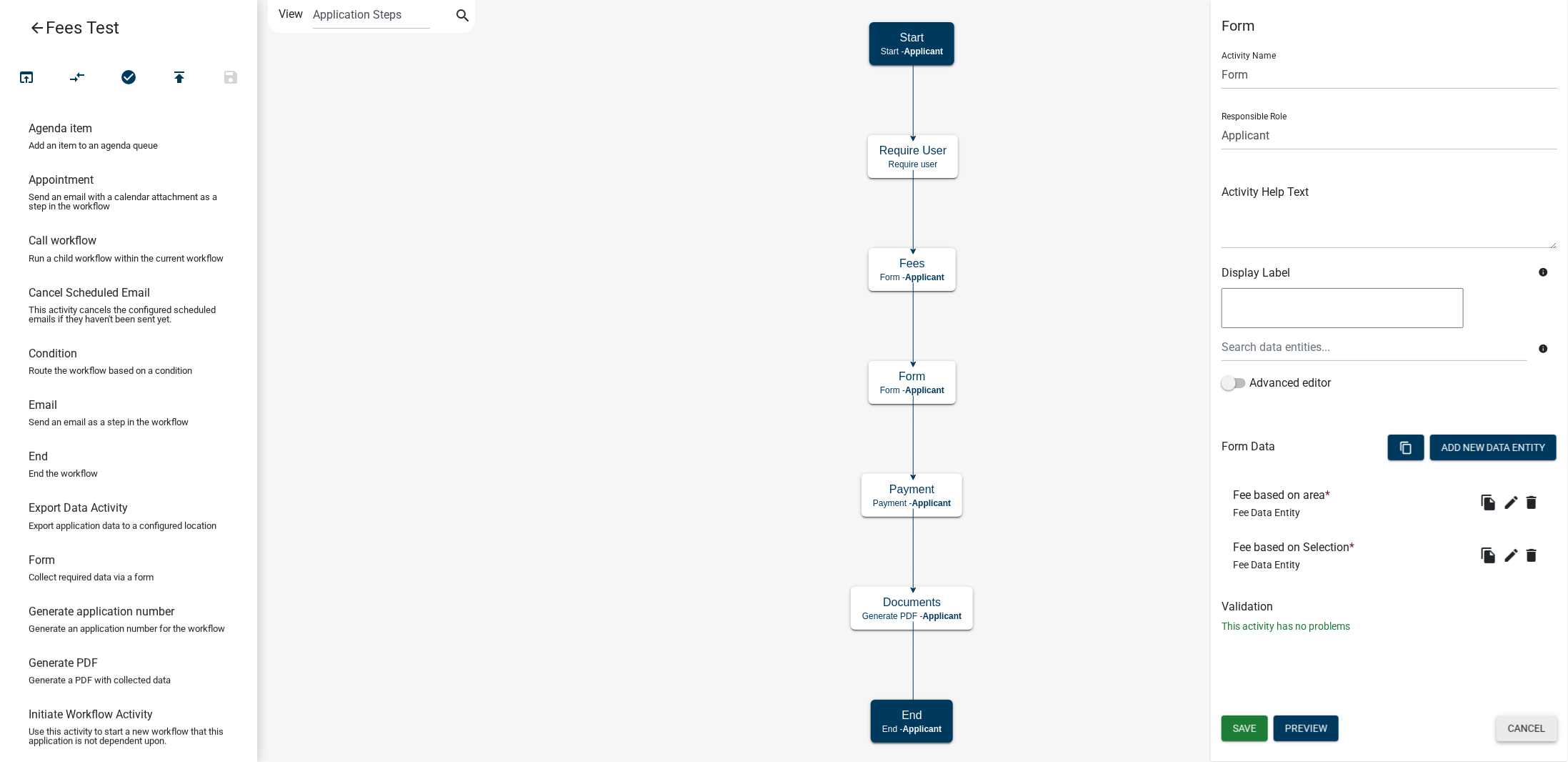
click at [1525, 726] on button "Cancel" at bounding box center [1527, 728] width 61 height 26
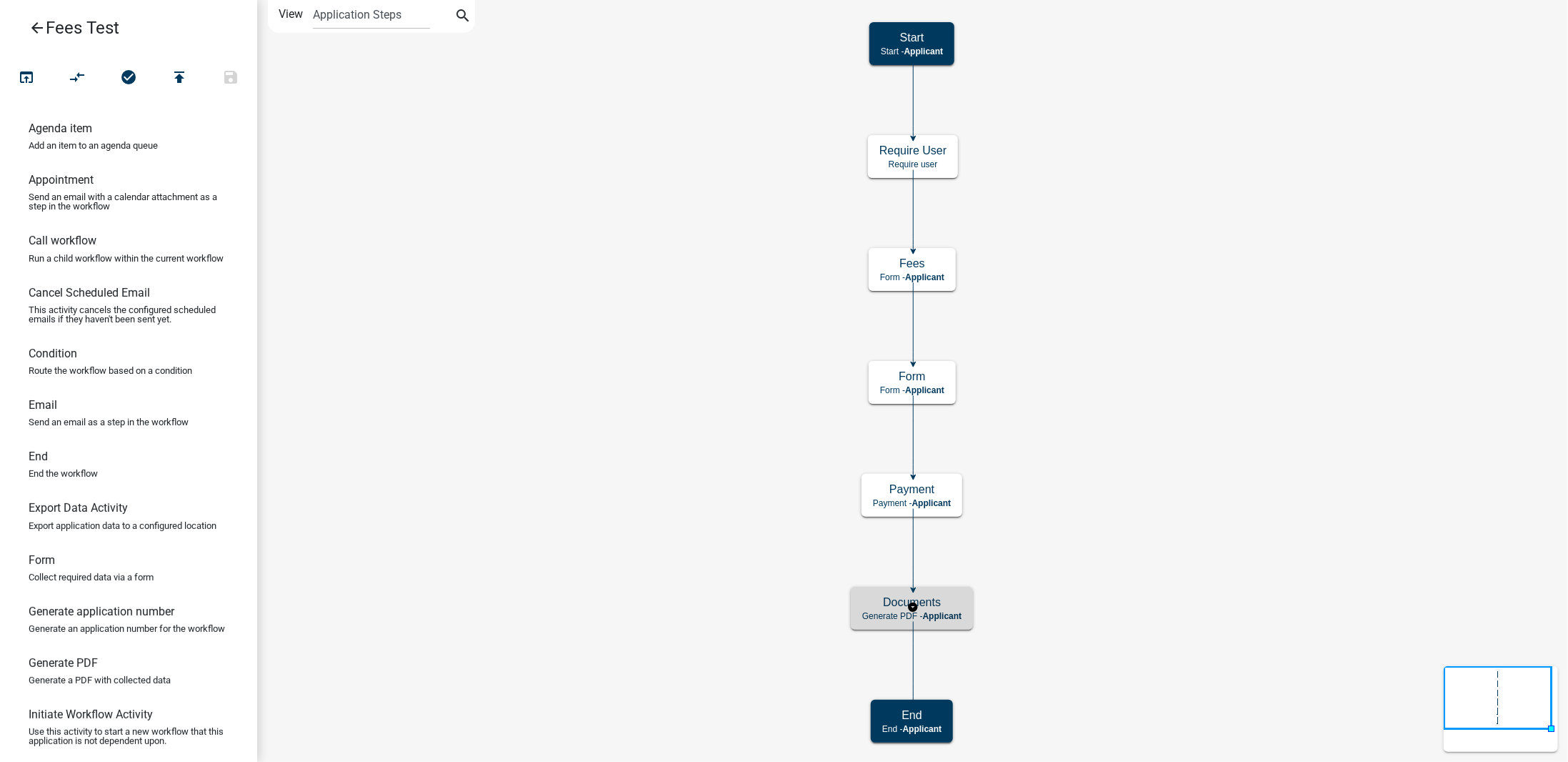
click at [956, 607] on h5 "Documents" at bounding box center [912, 602] width 100 height 13
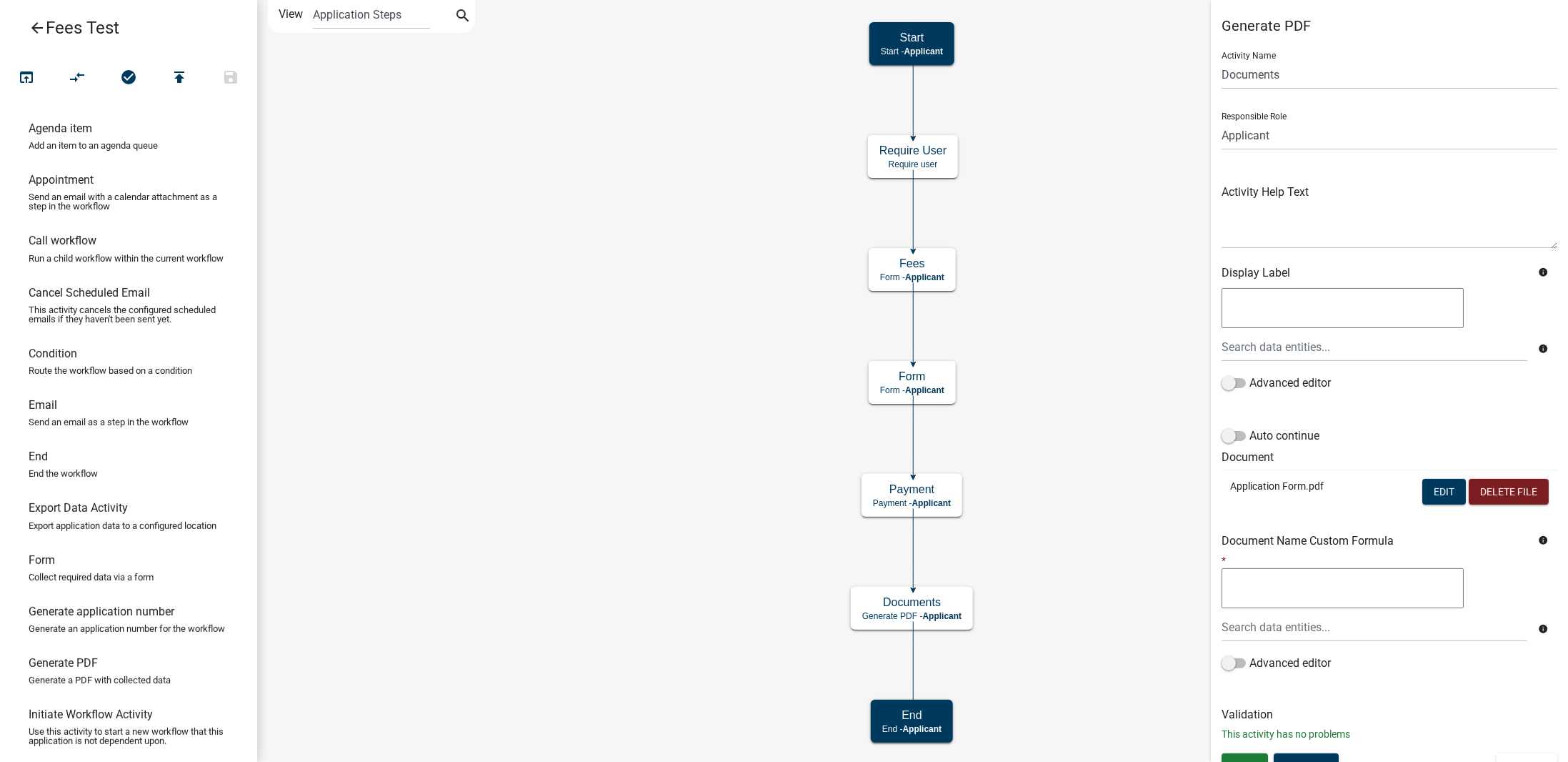
scroll to position [19, 0]
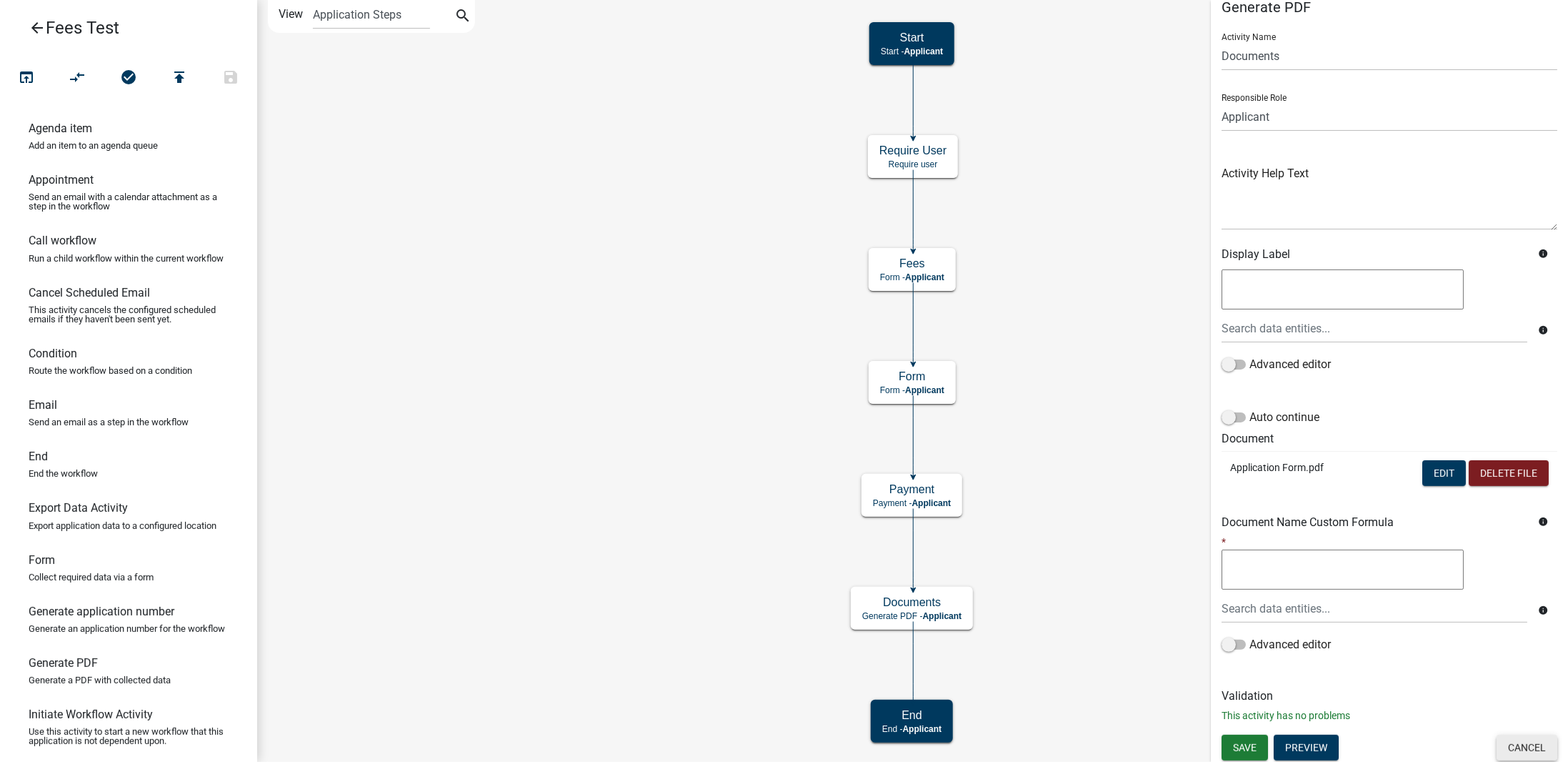
click at [1516, 740] on button "Cancel" at bounding box center [1527, 748] width 61 height 26
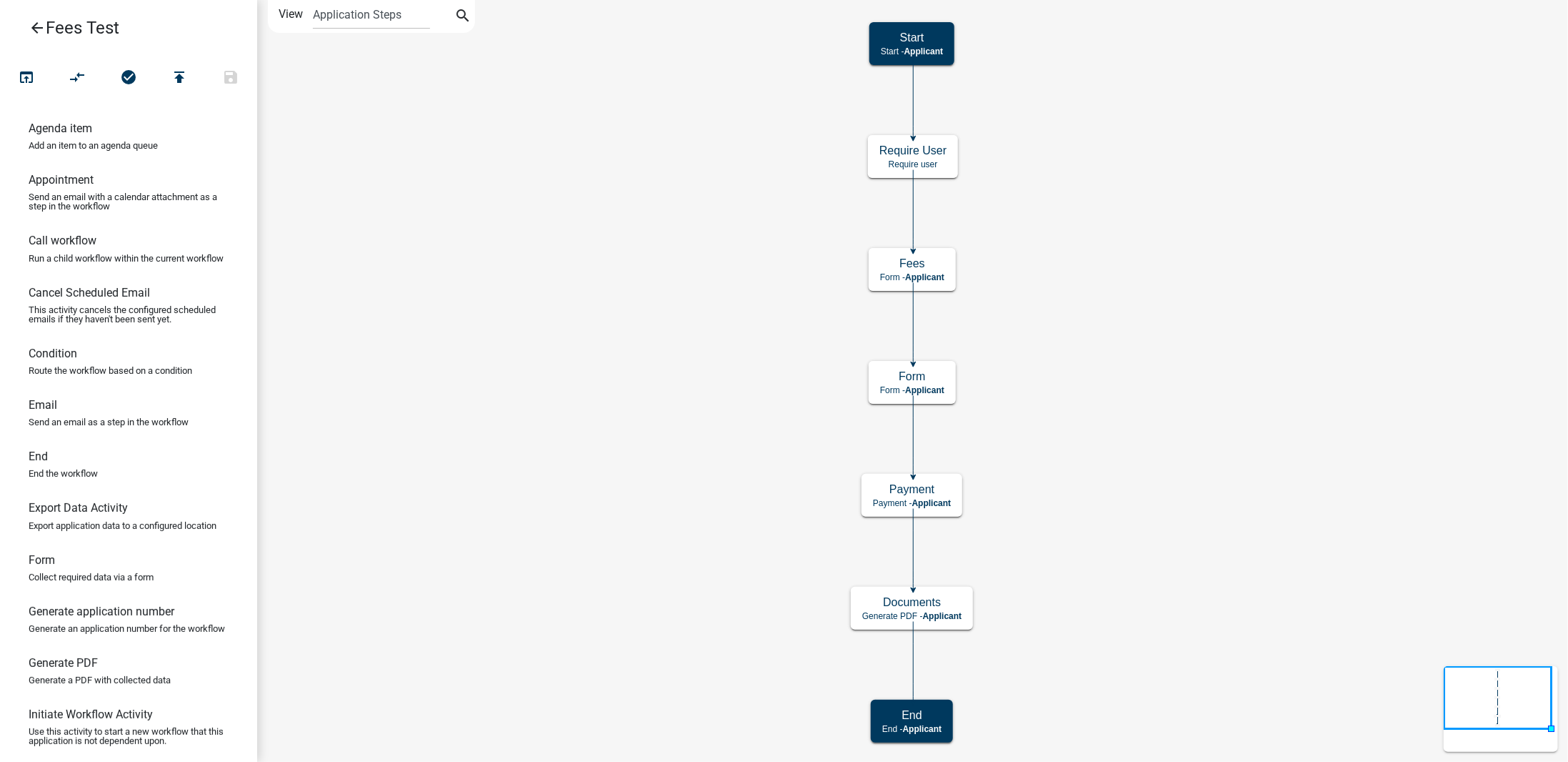
click at [36, 30] on icon "arrow_back" at bounding box center [37, 29] width 17 height 20
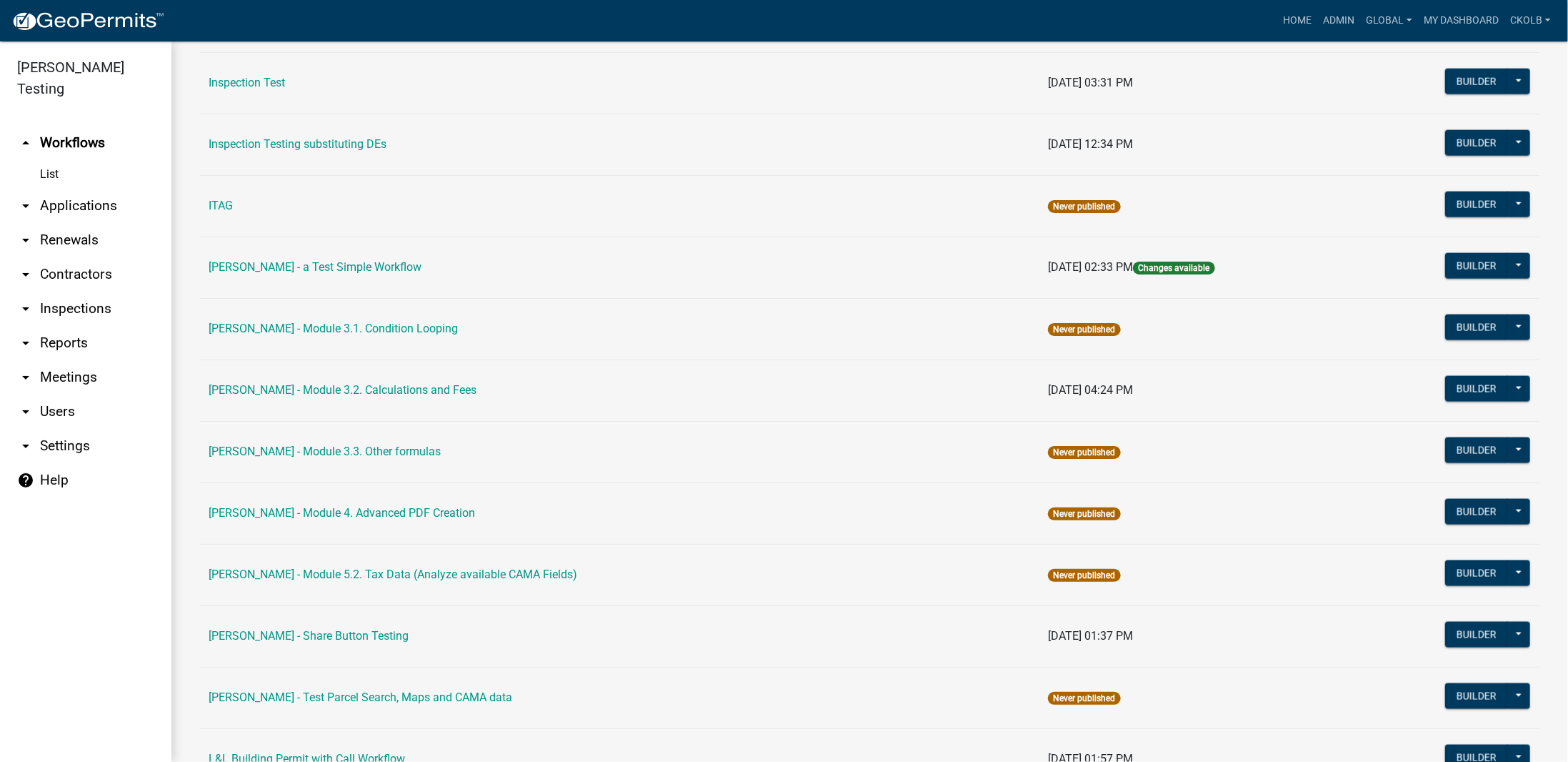
scroll to position [5003, 0]
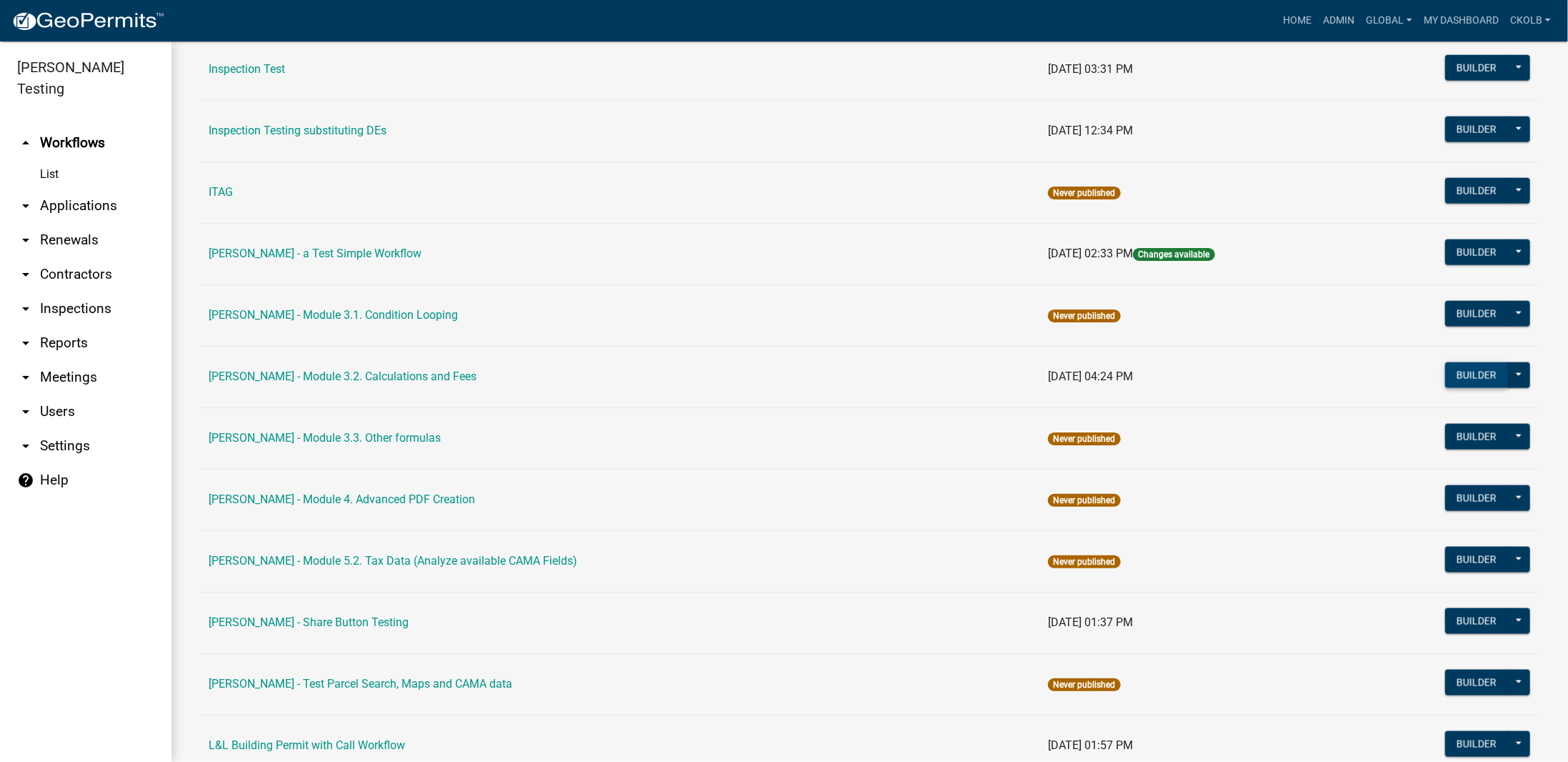
click at [1466, 362] on button "Builder" at bounding box center [1476, 375] width 63 height 26
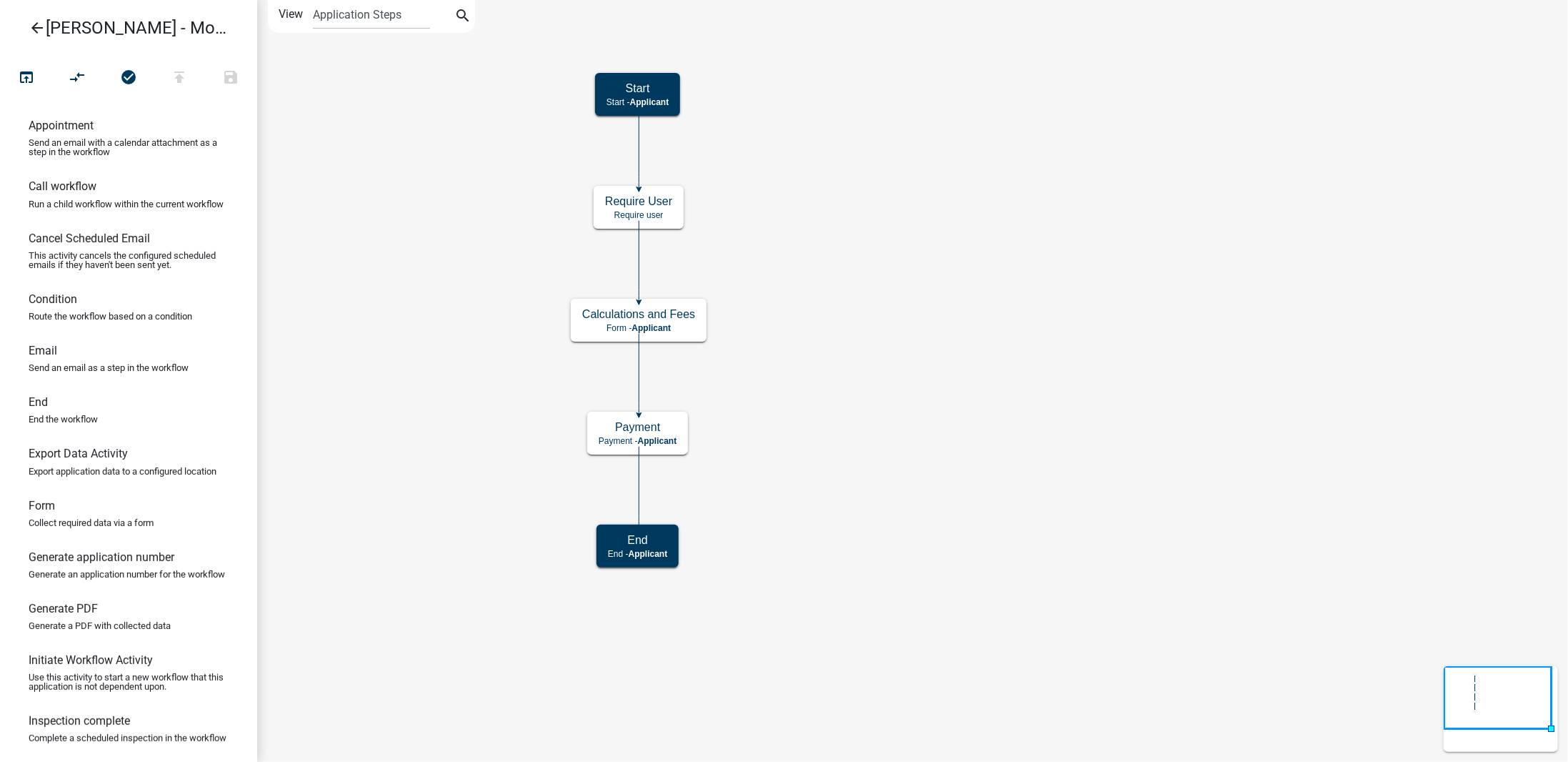
scroll to position [160, 0]
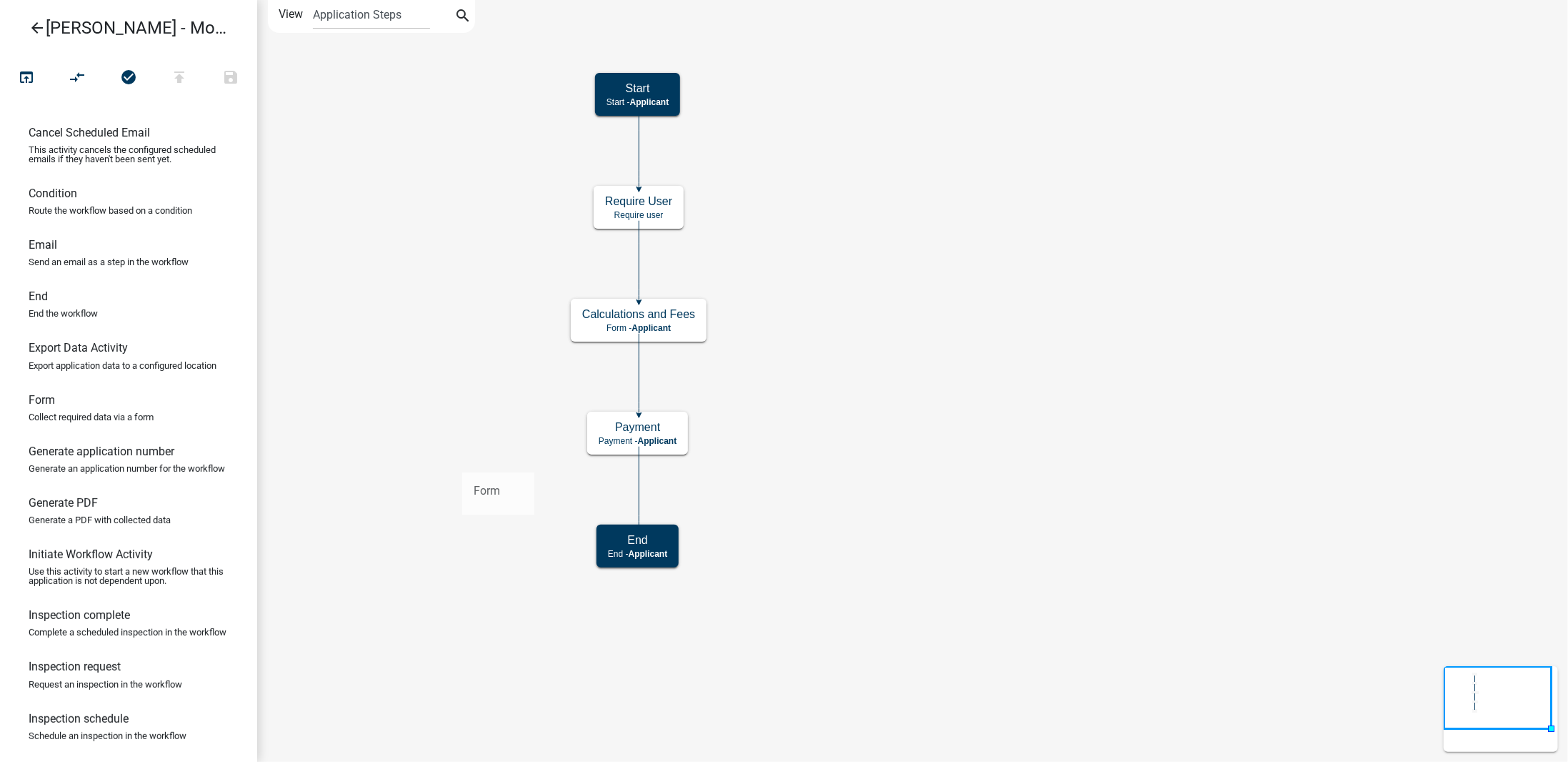
drag, startPoint x: 74, startPoint y: 433, endPoint x: 490, endPoint y: 459, distance: 416.8
click at [490, 459] on div "arrow_back [PERSON_NAME] - Module 3.2. Calculations and Fees open_in_browser co…" at bounding box center [784, 381] width 1568 height 762
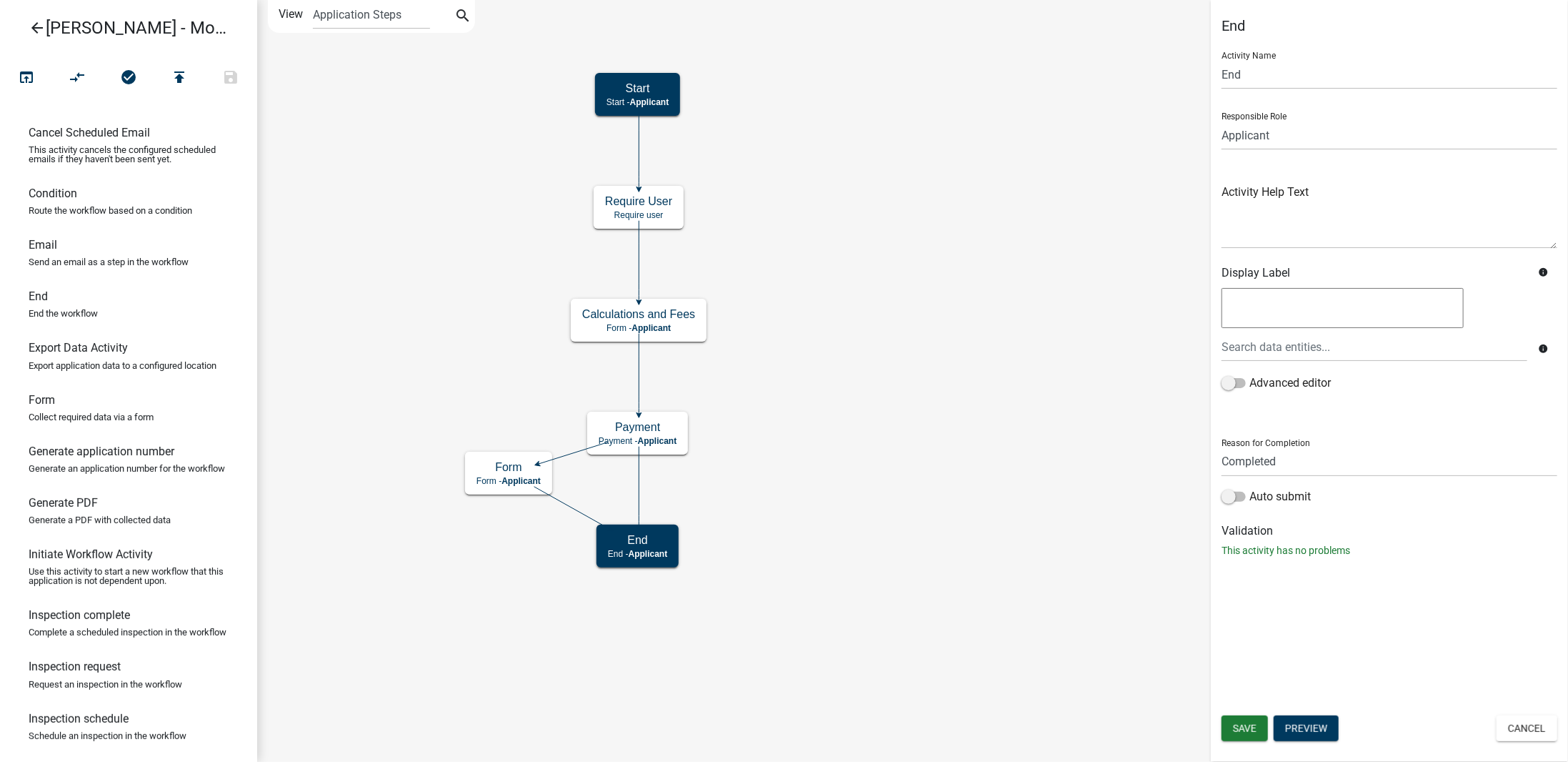
click at [639, 474] on icon at bounding box center [639, 486] width 0 height 80
click at [809, 475] on icon "Start Start - Applicant Calculations and Fees Form - Applicant End End - Applic…" at bounding box center [912, 381] width 1309 height 760
click at [931, 469] on icon "Start Start - Applicant Calculations and Fees Form - Applicant End End - Applic…" at bounding box center [912, 381] width 1309 height 760
click at [84, 78] on icon "compare_arrows" at bounding box center [77, 78] width 17 height 20
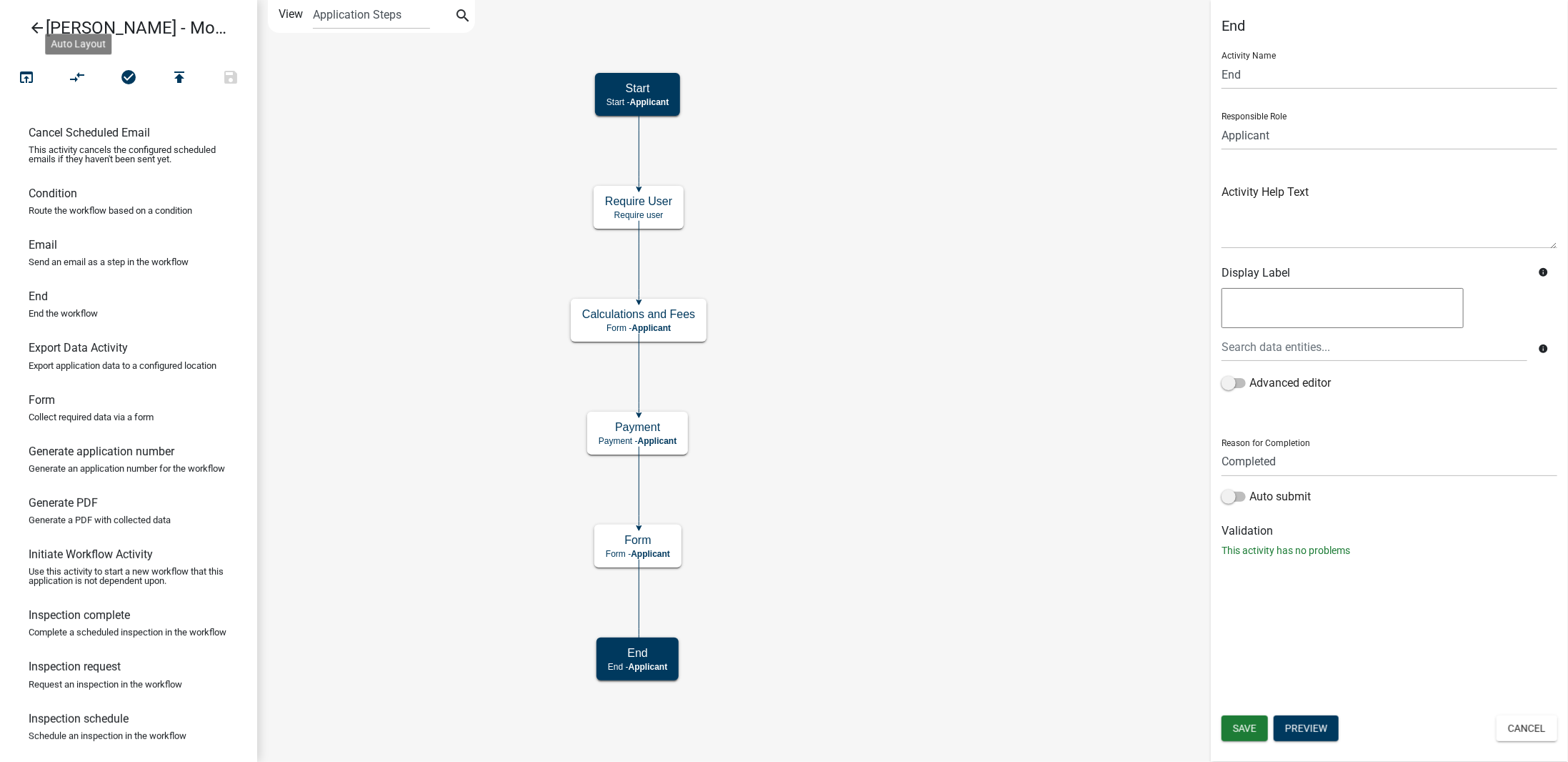
click at [804, 362] on icon "Start Start - Applicant Calculations and Fees Form - Applicant End End - Applic…" at bounding box center [912, 381] width 1309 height 760
click at [863, 383] on icon "Start Start - Applicant Calculations and Fees Form - Applicant End End - Applic…" at bounding box center [912, 381] width 1309 height 760
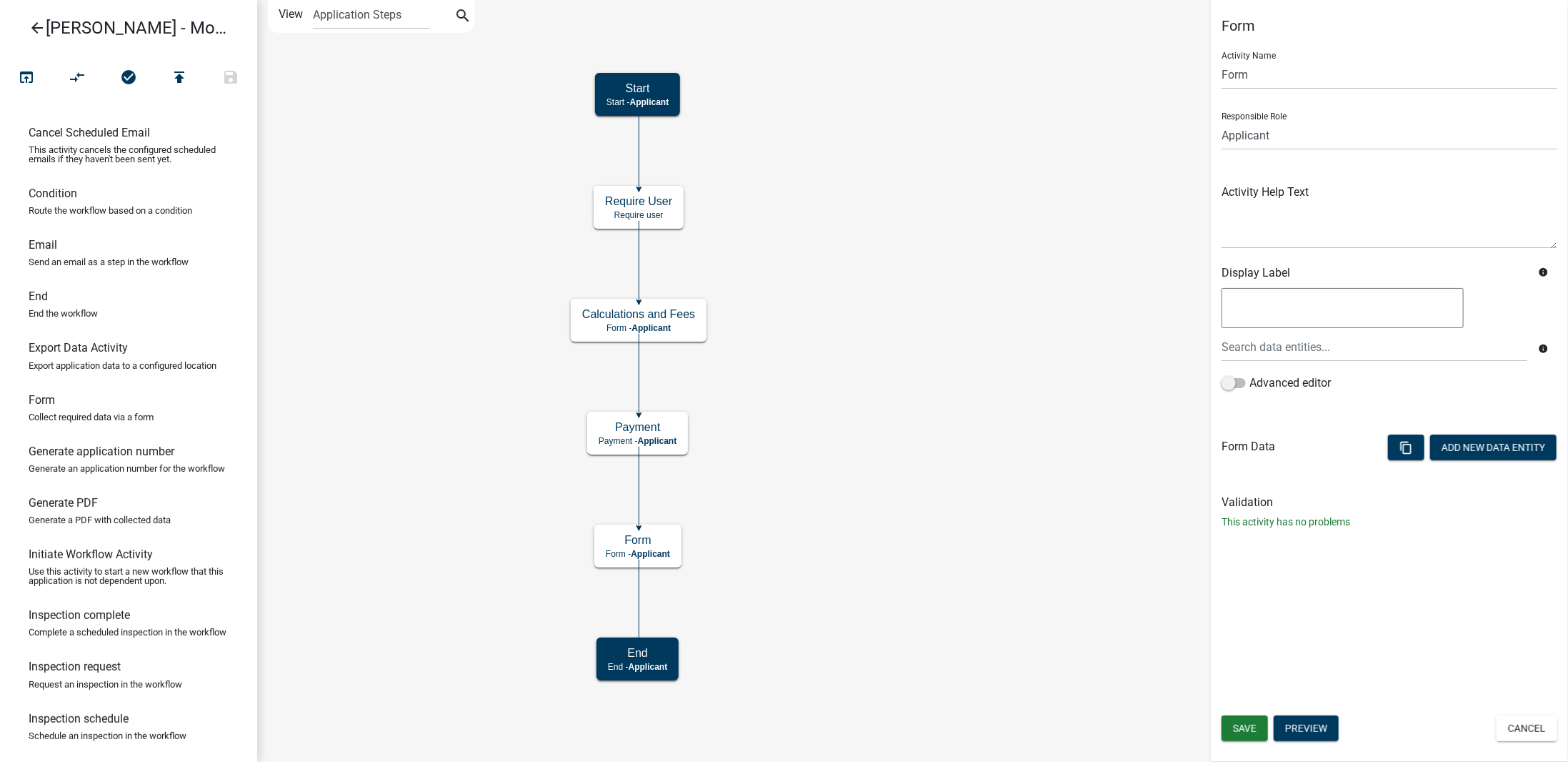
click at [960, 363] on icon "Start Start - Applicant Calculations and Fees Form - Applicant End End - Applic…" at bounding box center [912, 381] width 1309 height 760
click at [751, 492] on icon "Start Start - Applicant Calculations and Fees Form - Applicant End End - Applic…" at bounding box center [912, 381] width 1309 height 760
click at [40, 30] on icon "arrow_back" at bounding box center [37, 29] width 17 height 20
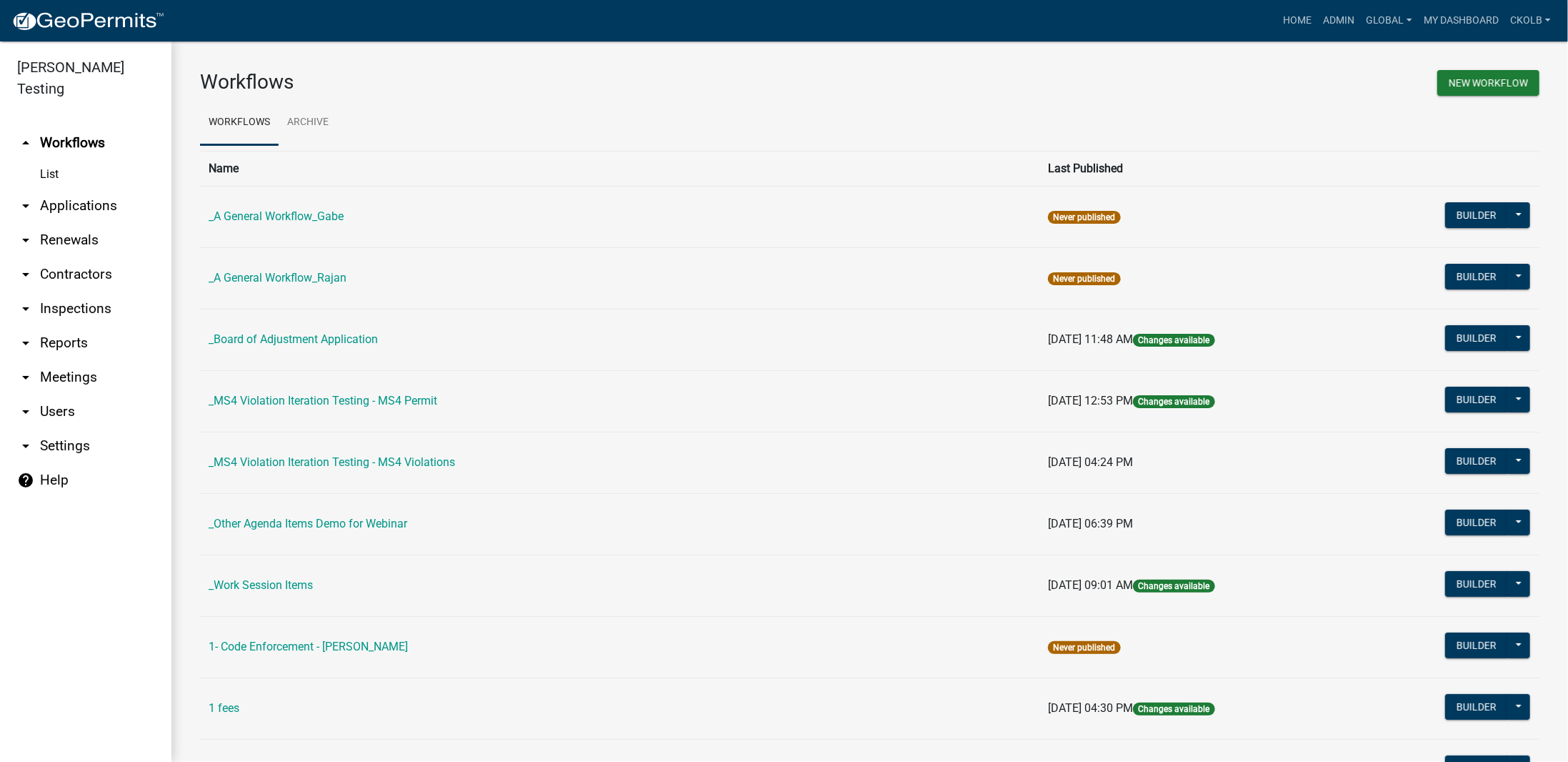
click at [61, 189] on link "arrow_drop_down Applications" at bounding box center [85, 206] width 172 height 34
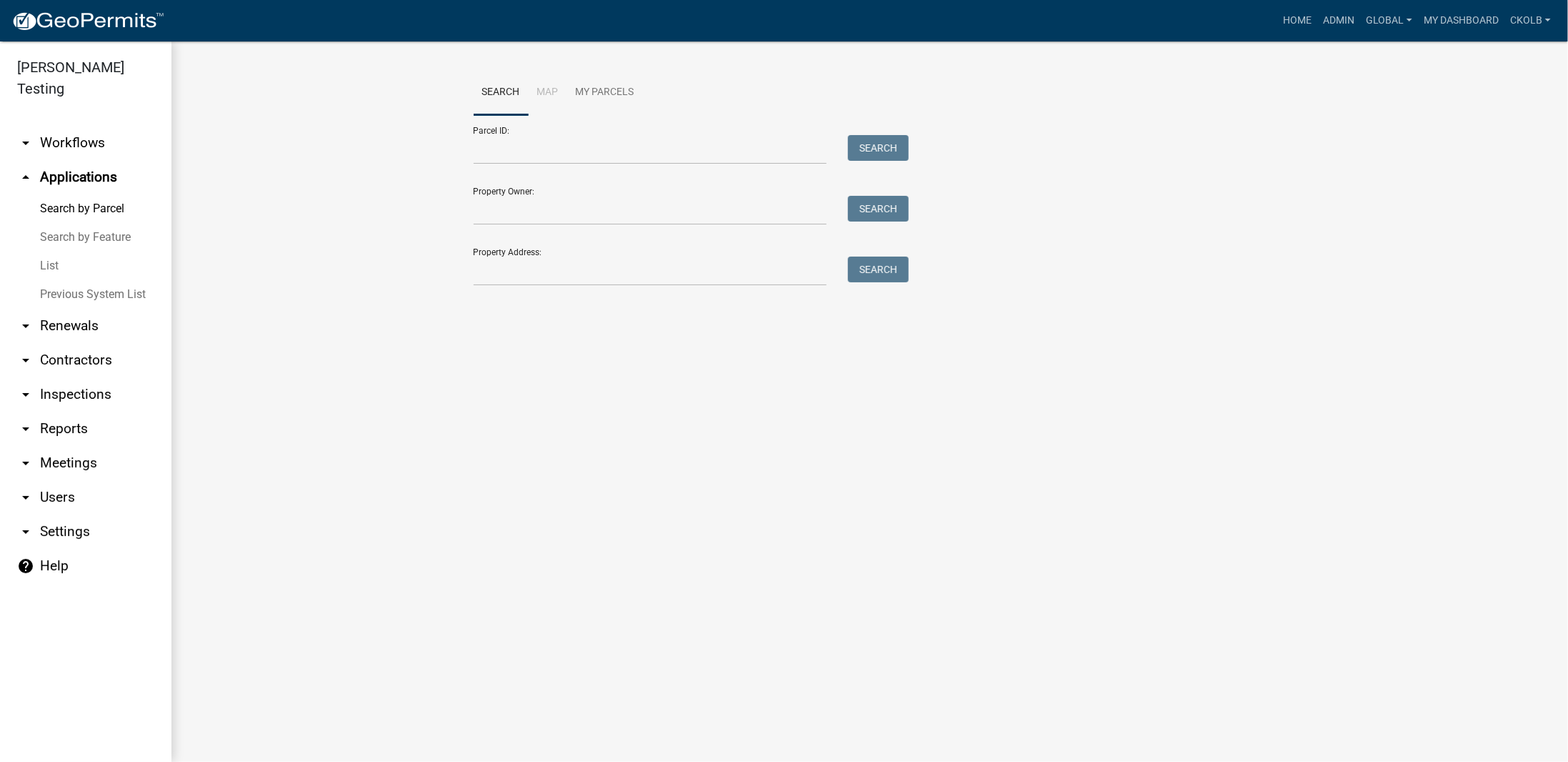
click at [58, 252] on link "List" at bounding box center [85, 266] width 172 height 29
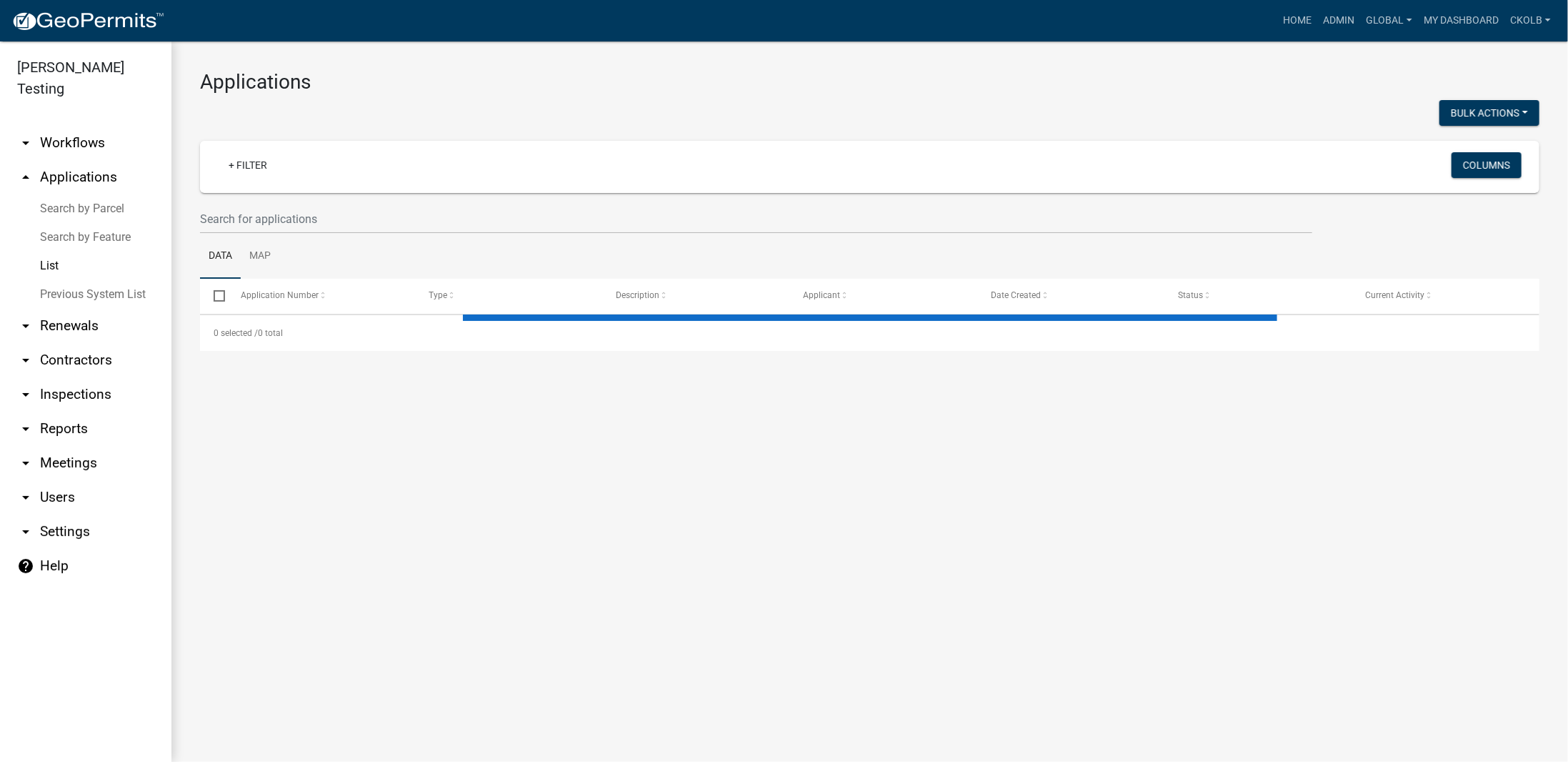
select select "2: 50"
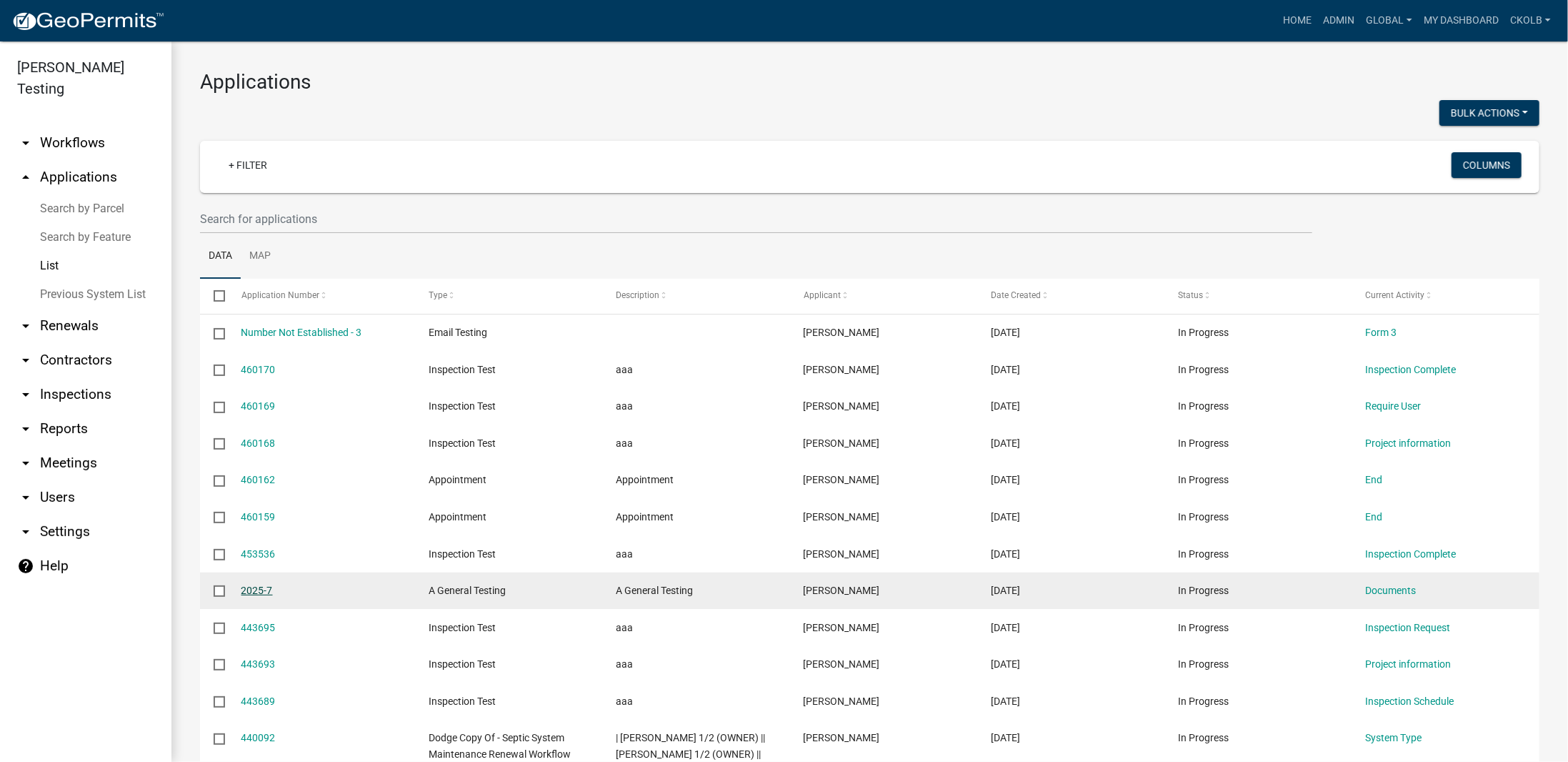
click at [256, 589] on link "2025-7" at bounding box center [257, 590] width 31 height 12
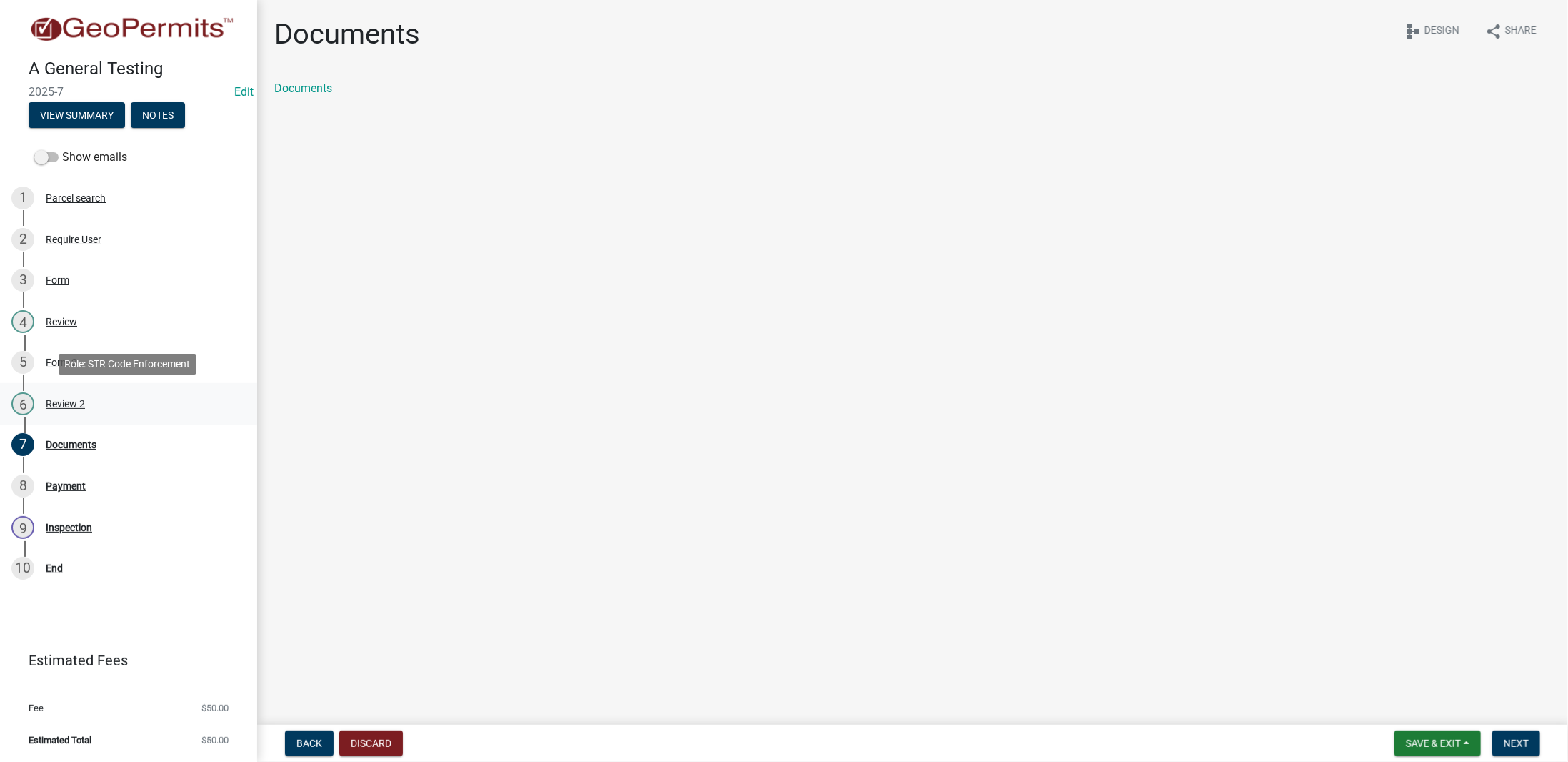
click at [68, 399] on div "Review 2" at bounding box center [66, 403] width 40 height 10
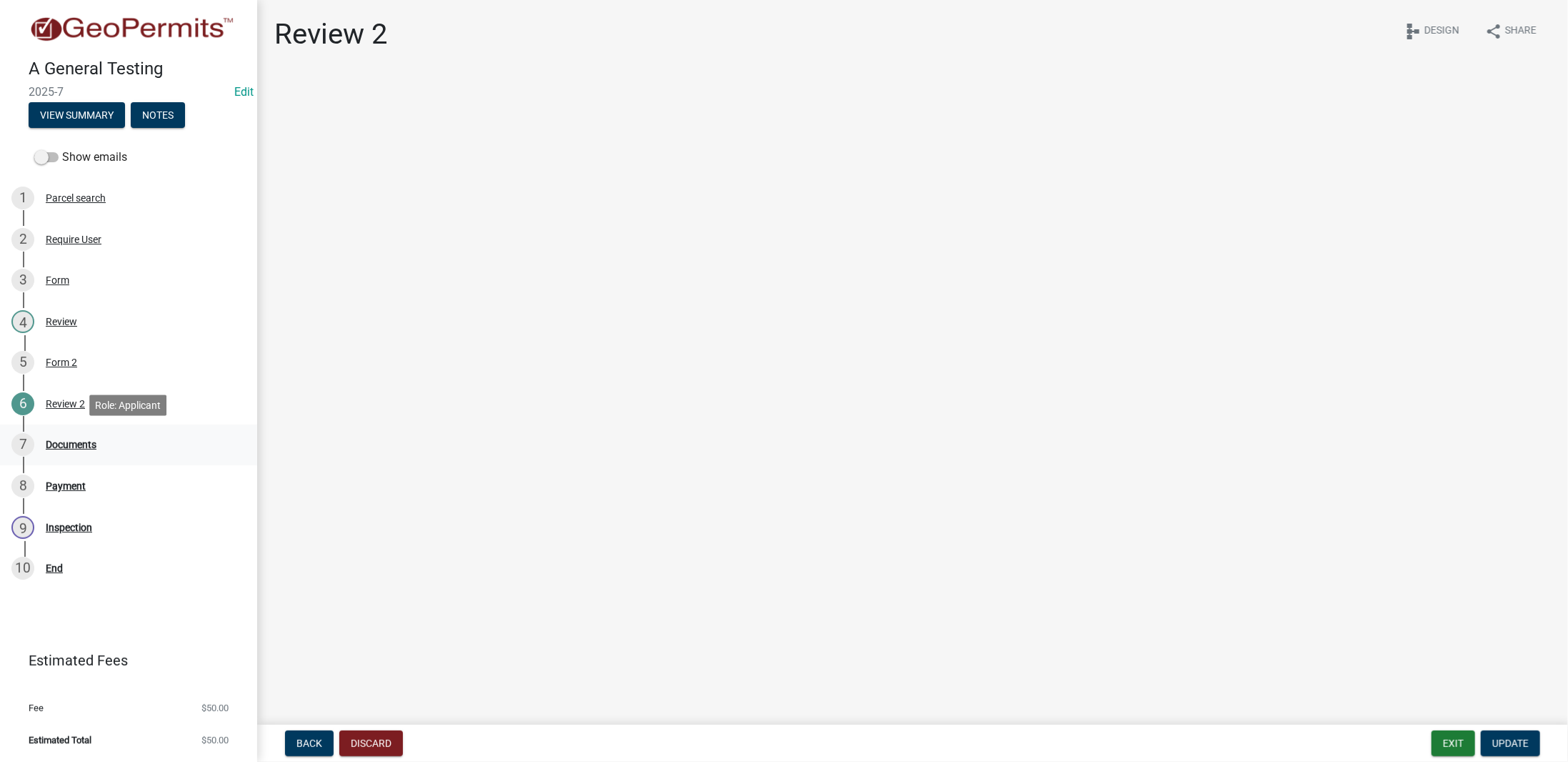
click at [90, 443] on div "Documents" at bounding box center [71, 444] width 50 height 10
click at [316, 93] on link "Documents" at bounding box center [303, 88] width 57 height 13
click at [71, 489] on div "Payment" at bounding box center [66, 485] width 40 height 10
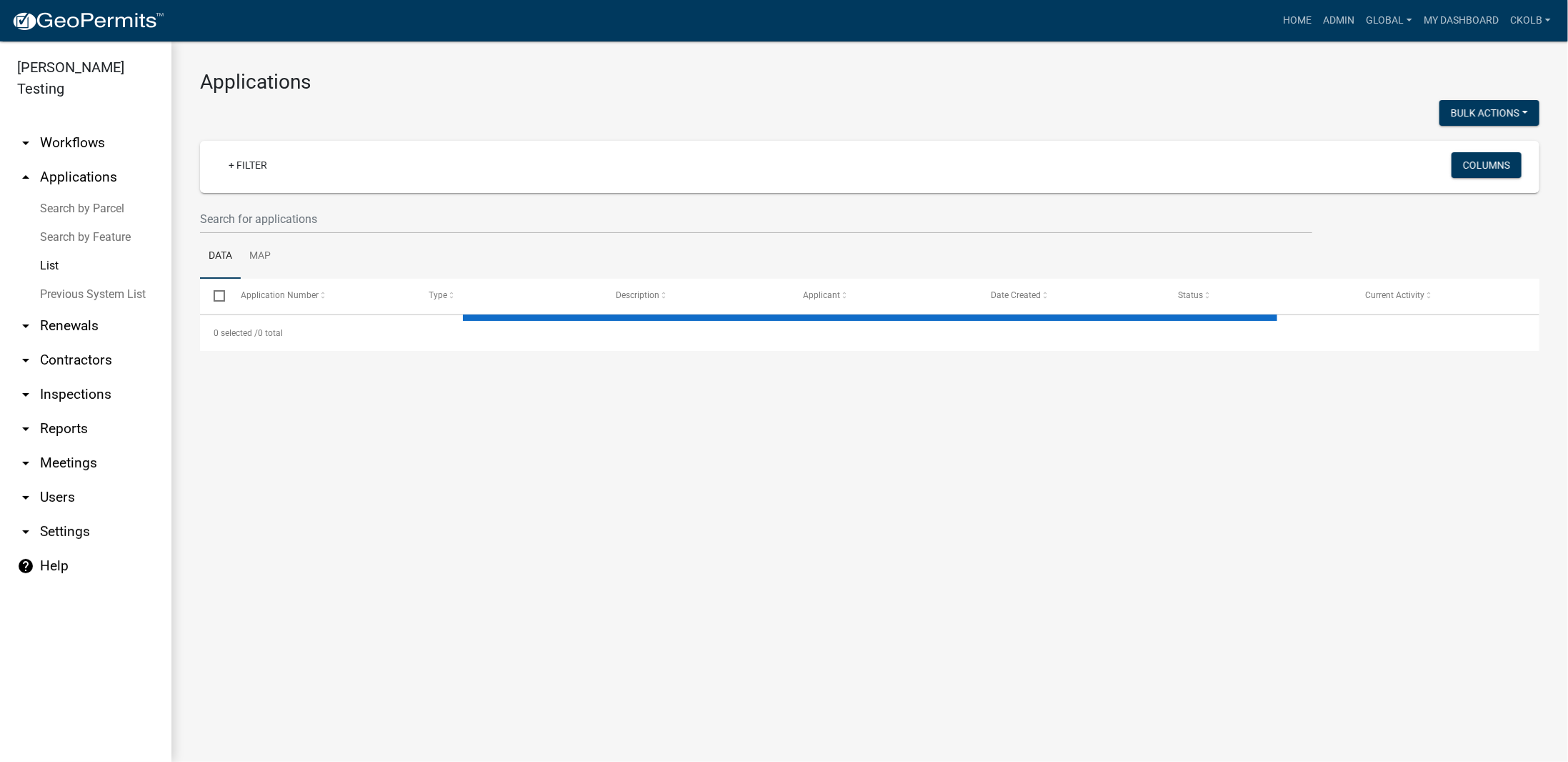
select select "2: 50"
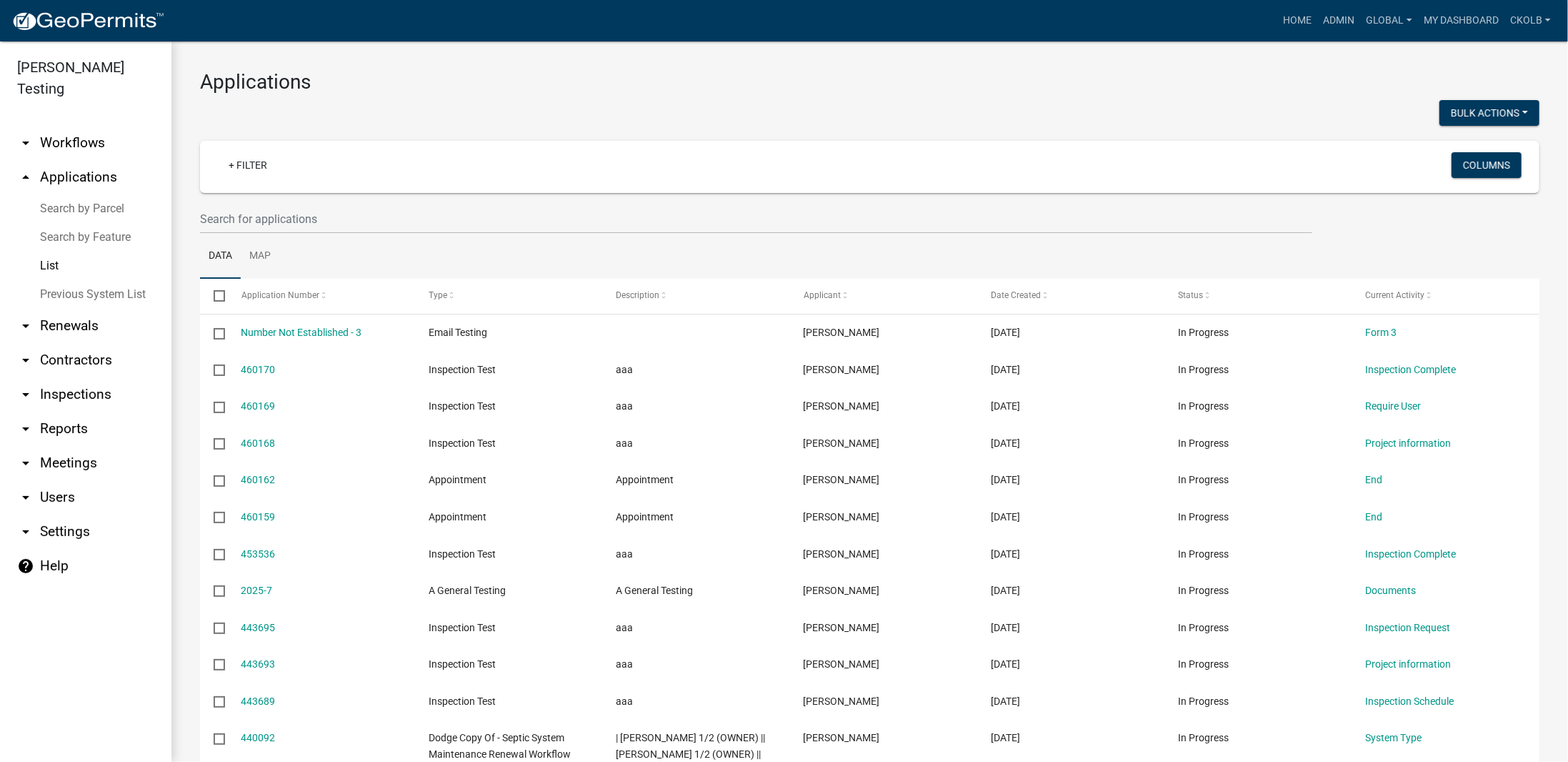
click at [103, 126] on link "arrow_drop_down Workflows" at bounding box center [85, 143] width 172 height 34
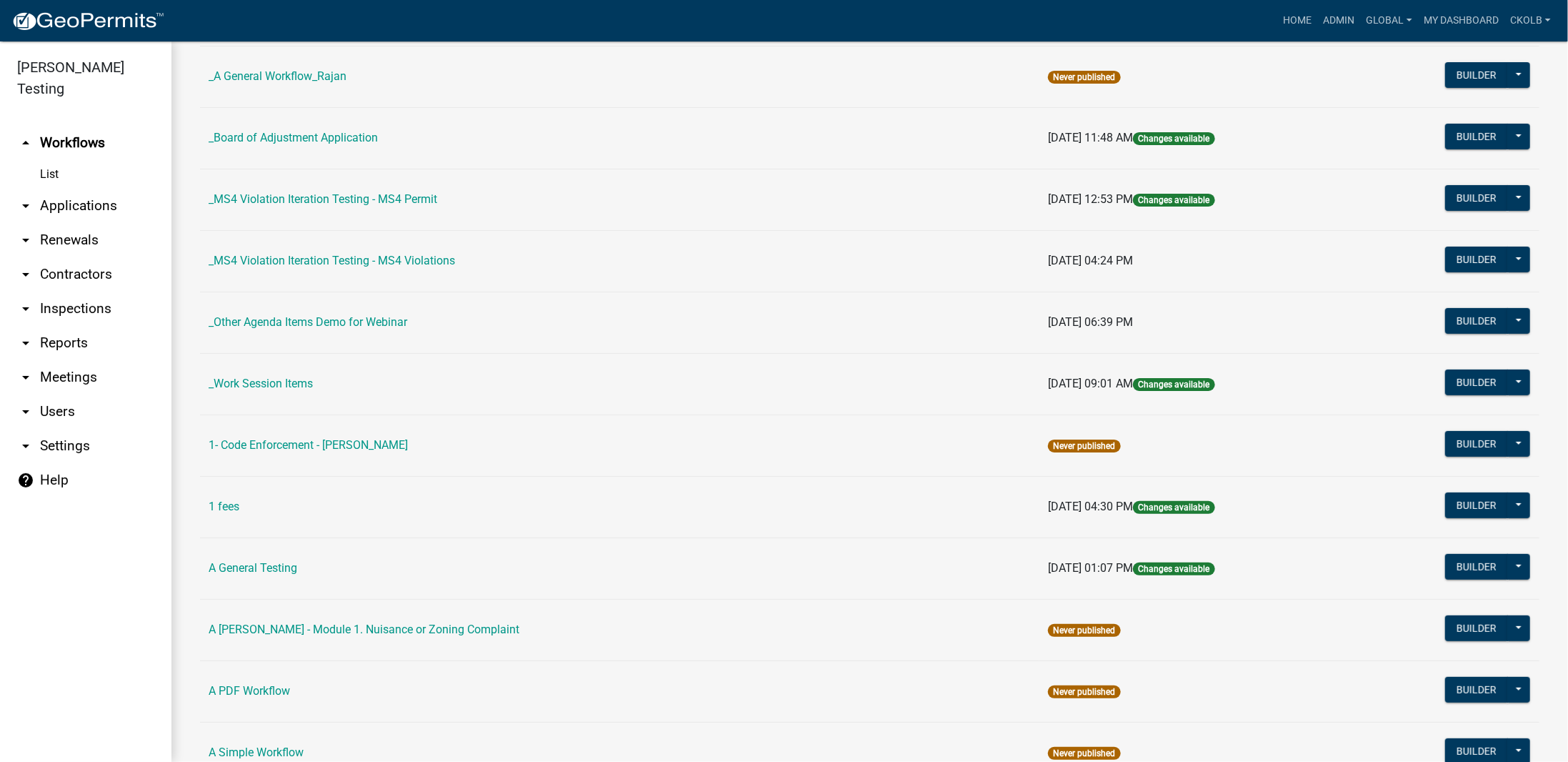
scroll to position [286, 0]
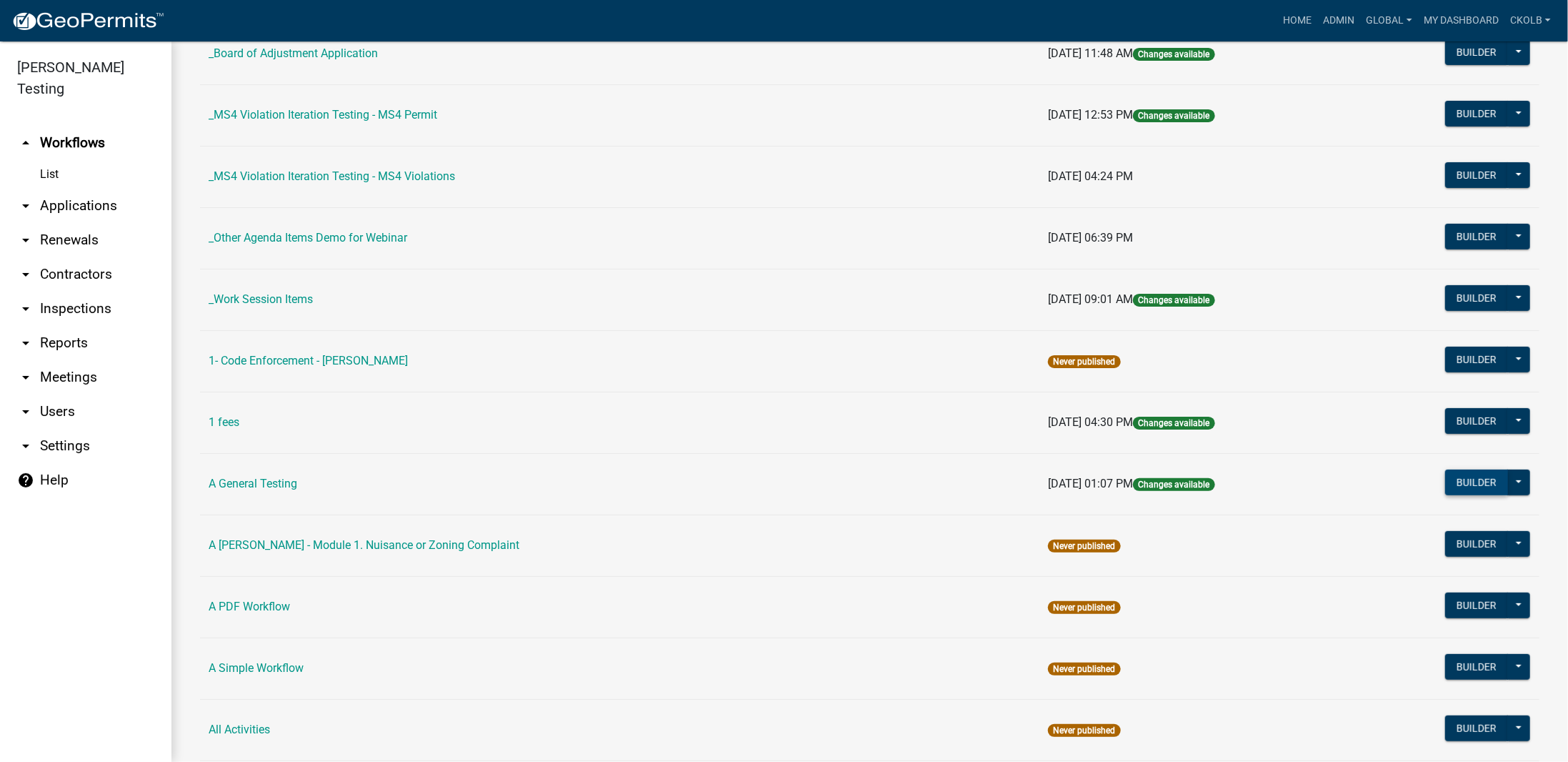
click at [1455, 482] on button "Builder" at bounding box center [1476, 483] width 63 height 26
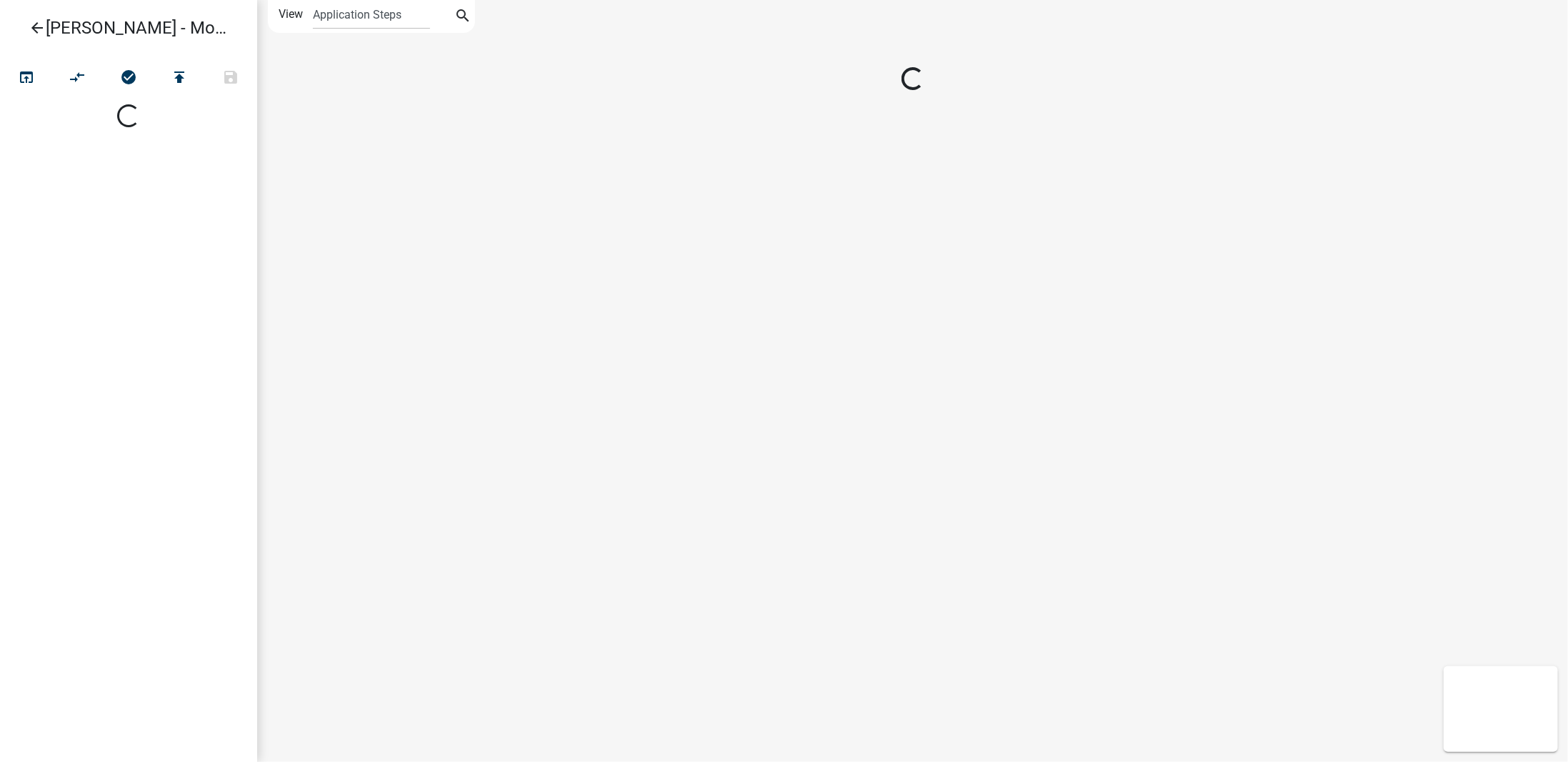
select select
